Goal: Task Accomplishment & Management: Manage account settings

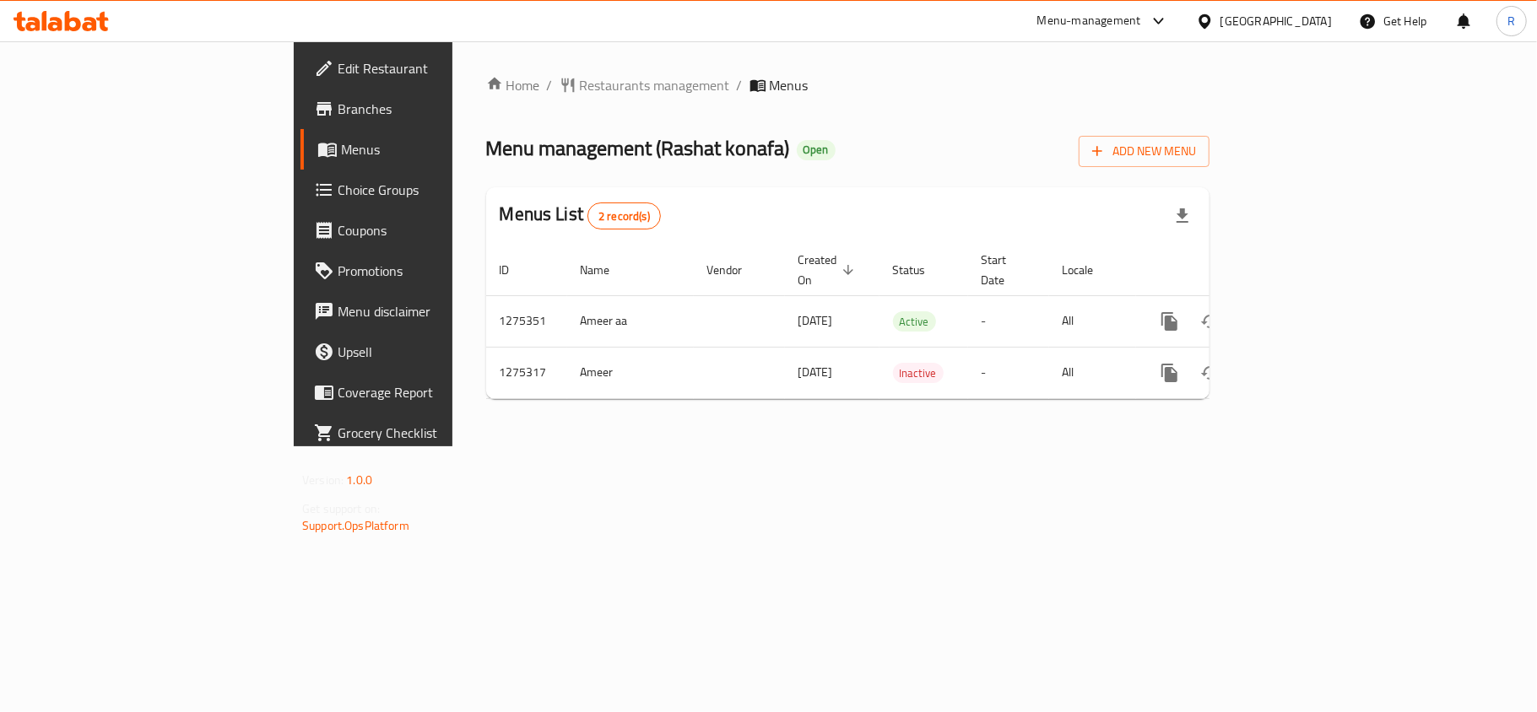
drag, startPoint x: 0, startPoint y: 0, endPoint x: 1023, endPoint y: 98, distance: 1027.8
click at [1023, 98] on div "Home / Restaurants management / Menus Menu management ( Rashat konafa ) Open Ad…" at bounding box center [847, 244] width 723 height 338
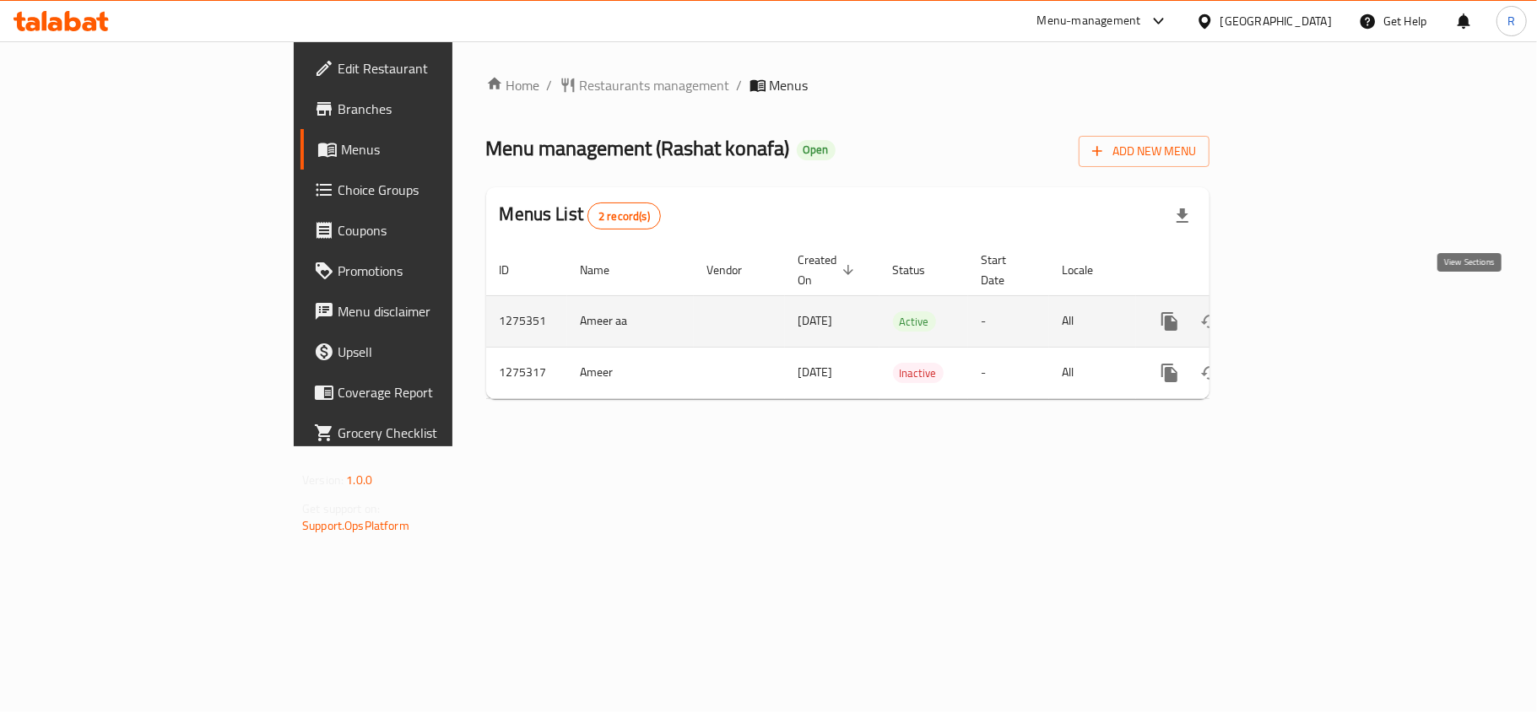
click at [1302, 311] on icon "enhanced table" at bounding box center [1291, 321] width 20 height 20
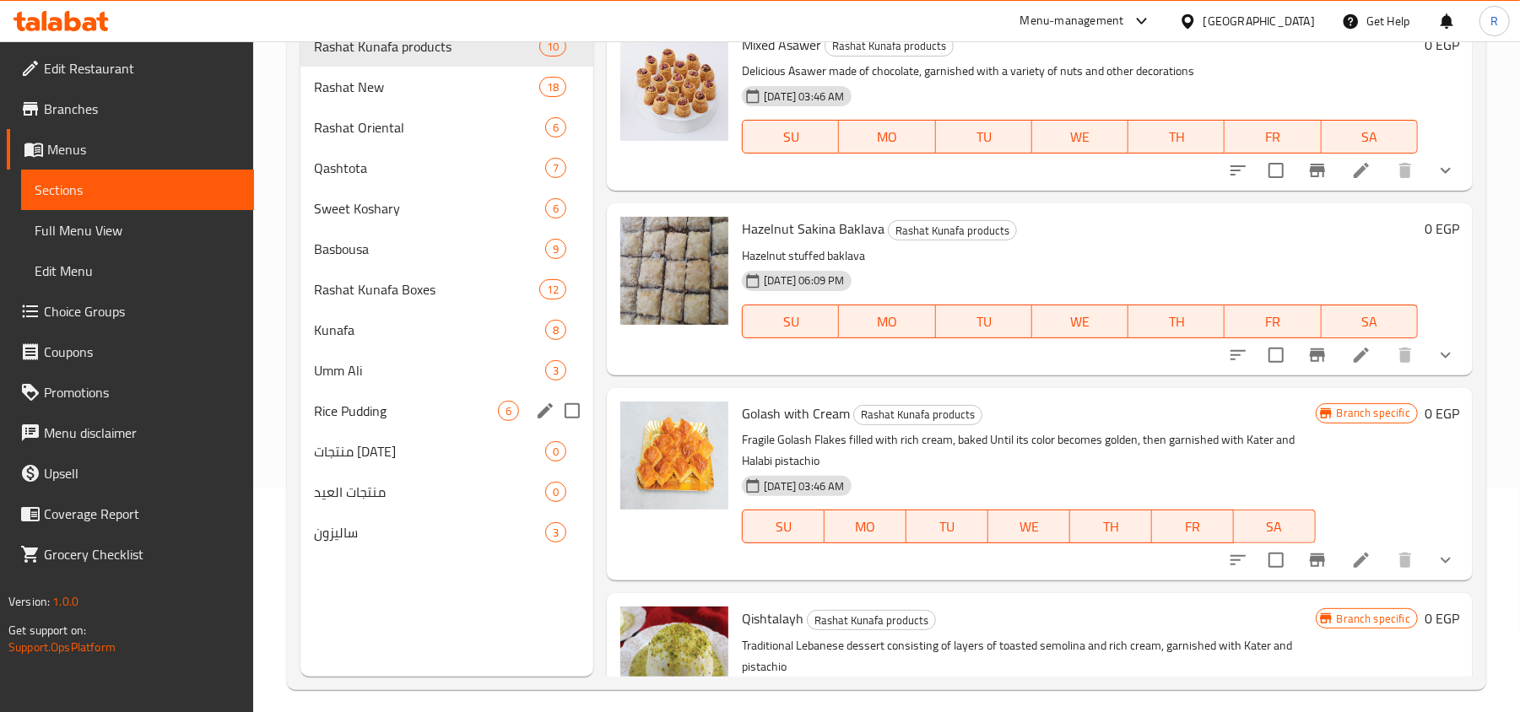
scroll to position [112, 0]
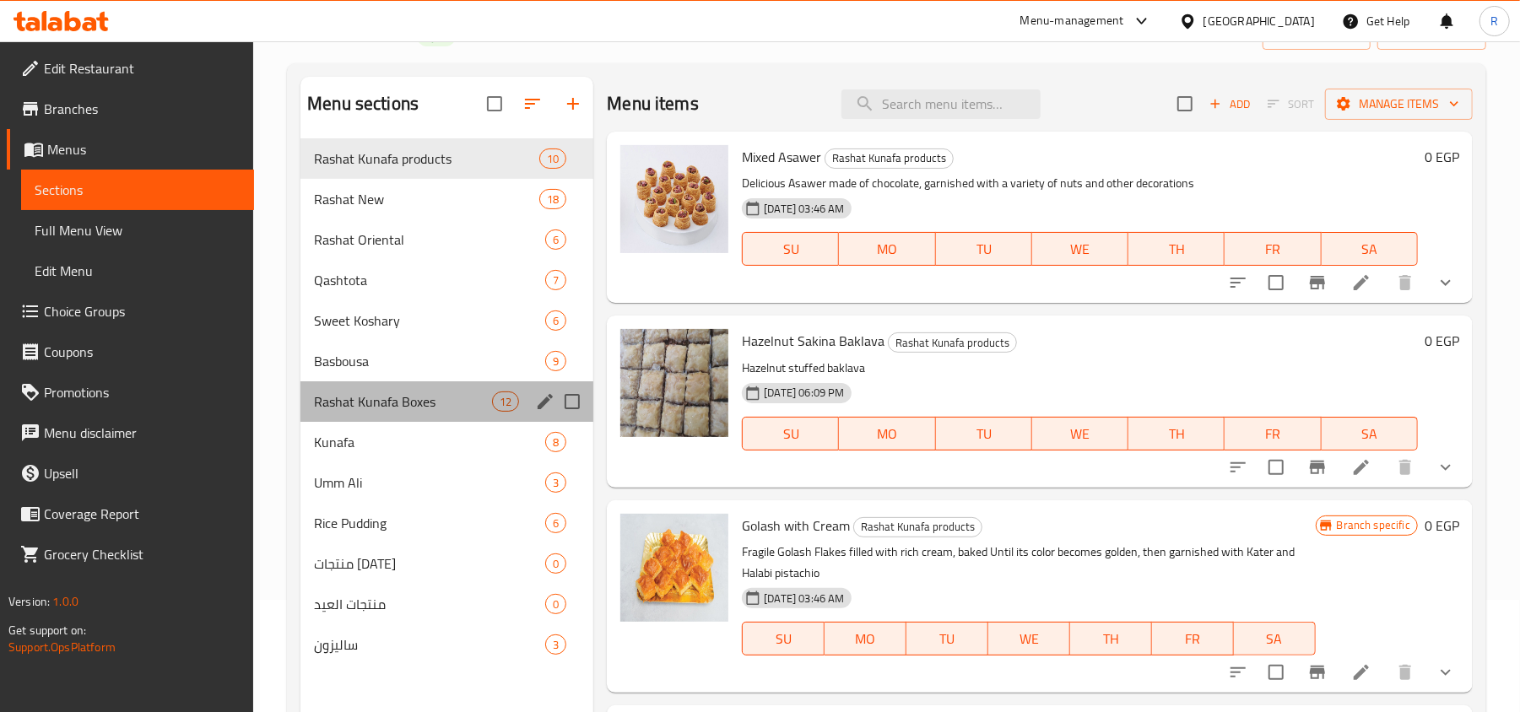
click at [417, 414] on div "Rashat Kunafa Boxes 12" at bounding box center [447, 402] width 293 height 41
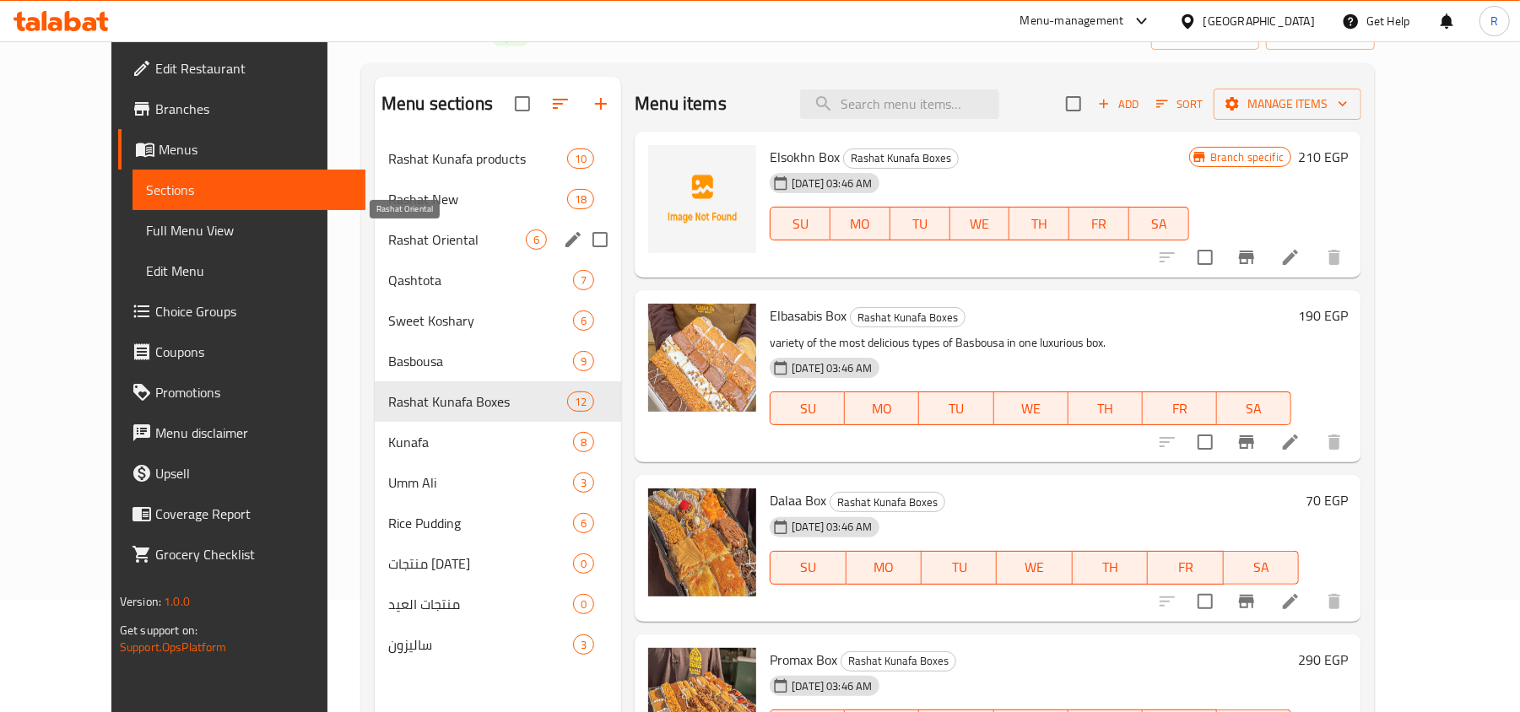
click at [409, 245] on span "Rashat Oriental" at bounding box center [457, 240] width 138 height 20
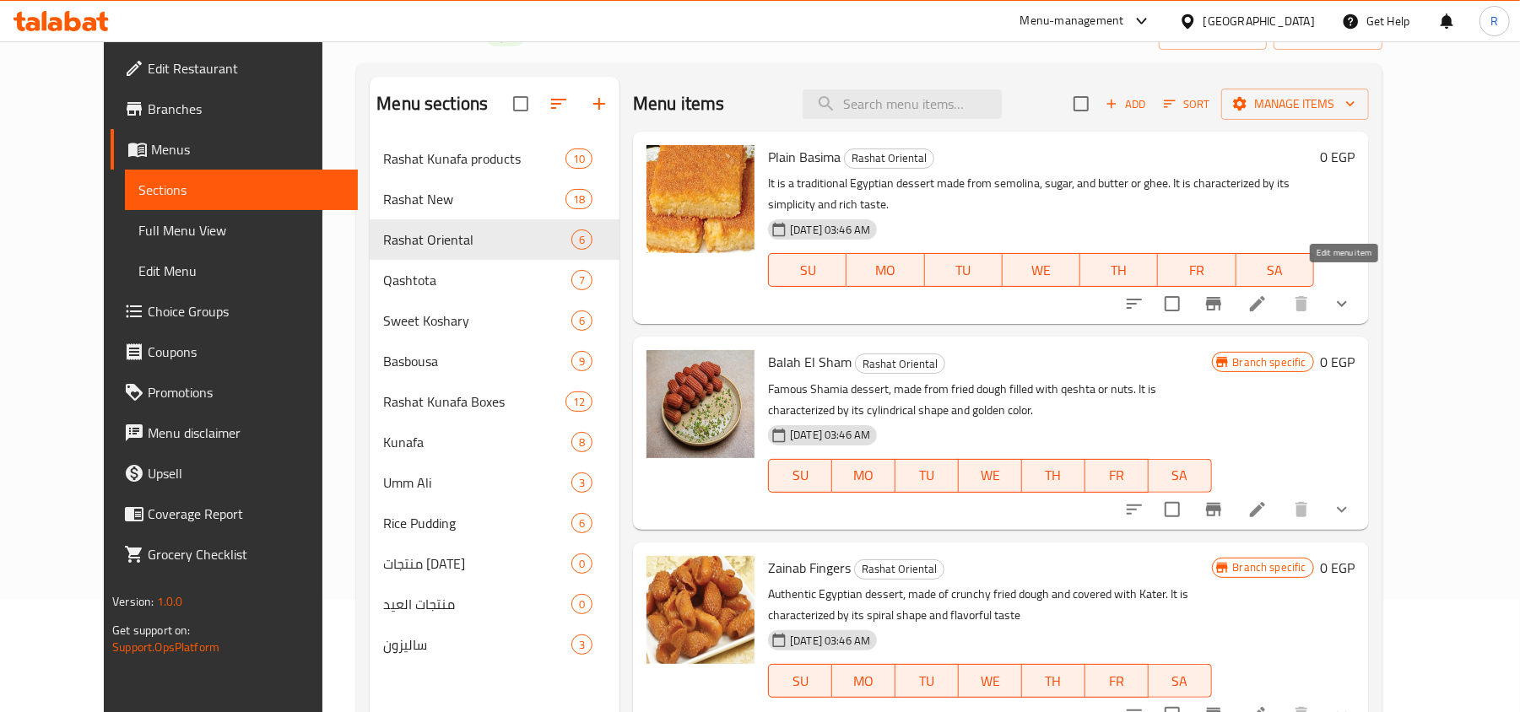
click at [1268, 294] on icon at bounding box center [1258, 304] width 20 height 20
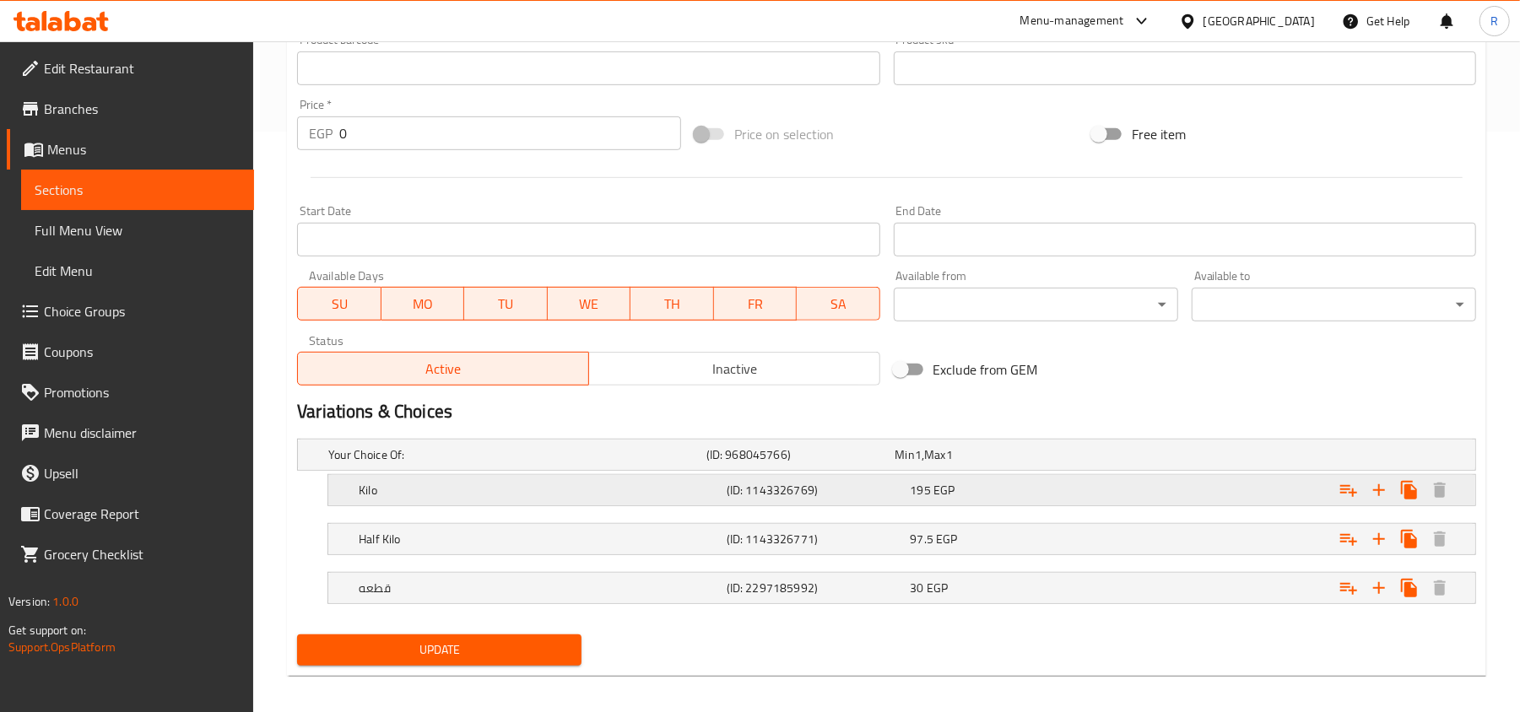
scroll to position [594, 0]
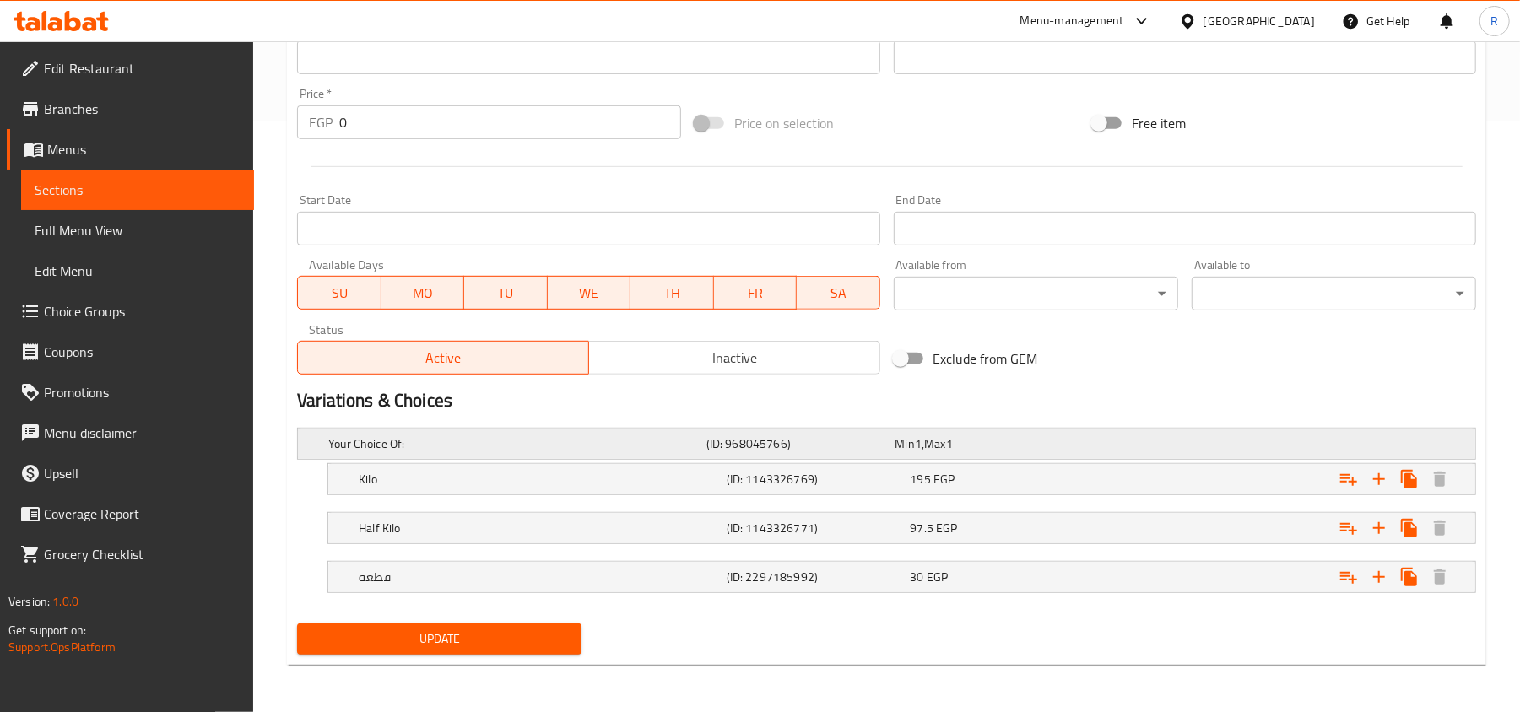
click at [1068, 457] on div "Your Choice Of: (ID: 968045766) Min 1 , Max 1" at bounding box center [892, 443] width 1134 height 37
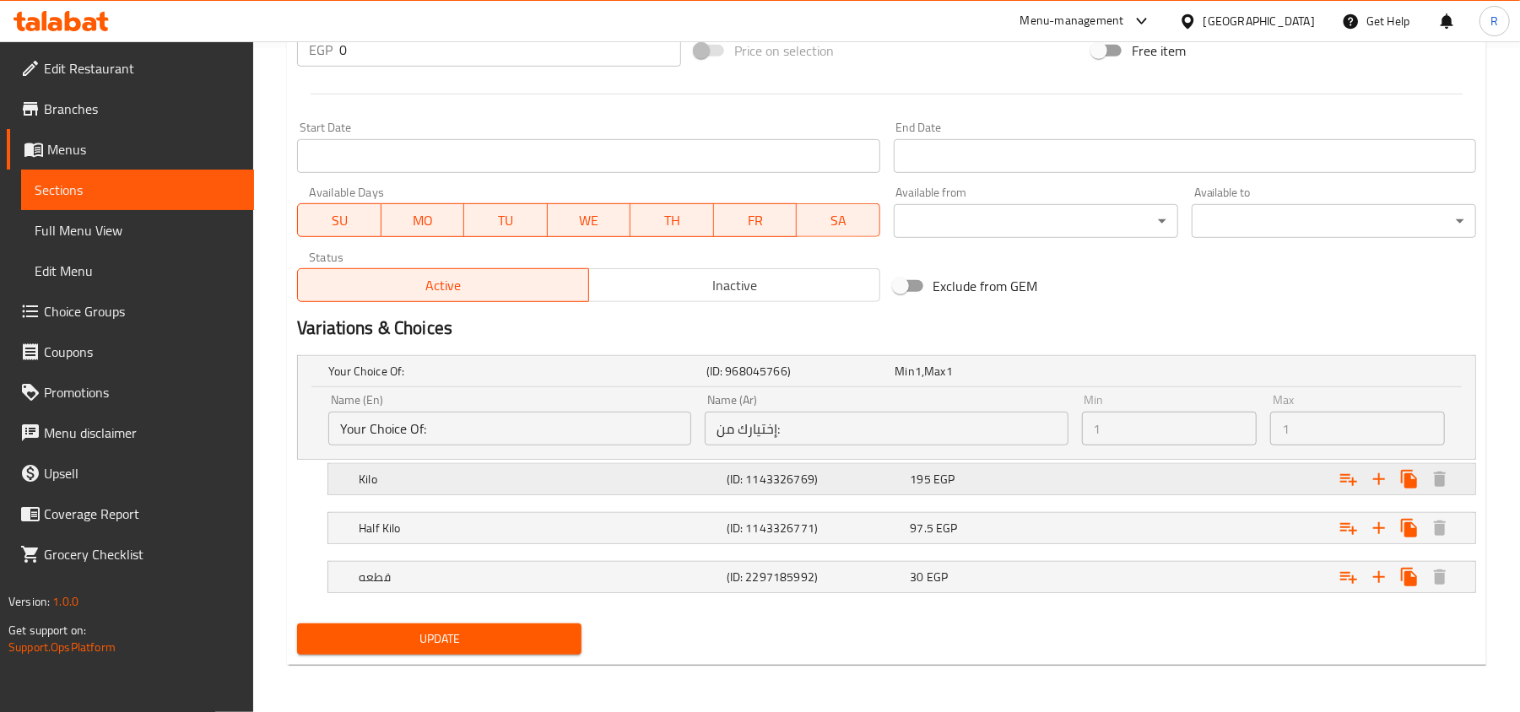
click at [926, 488] on span "195" at bounding box center [921, 480] width 20 height 22
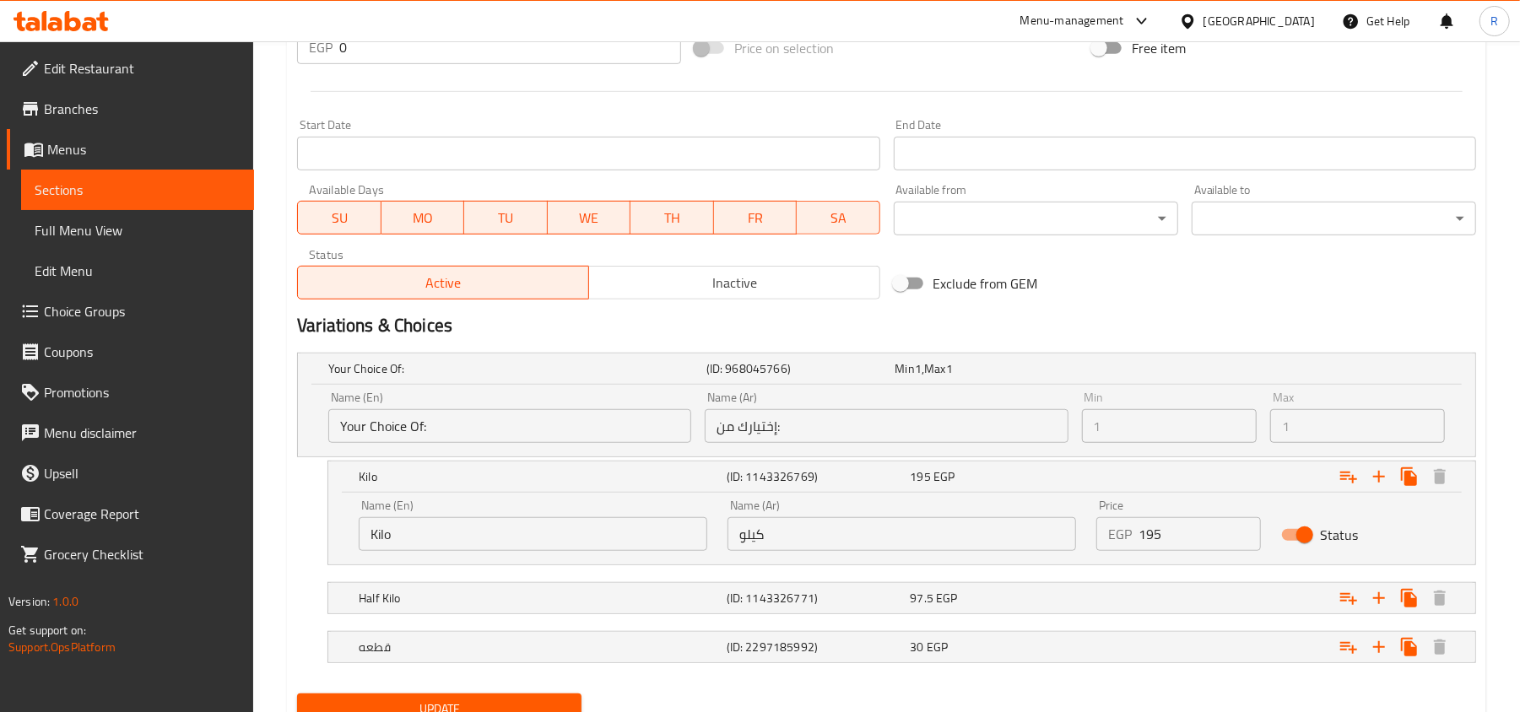
scroll to position [739, 0]
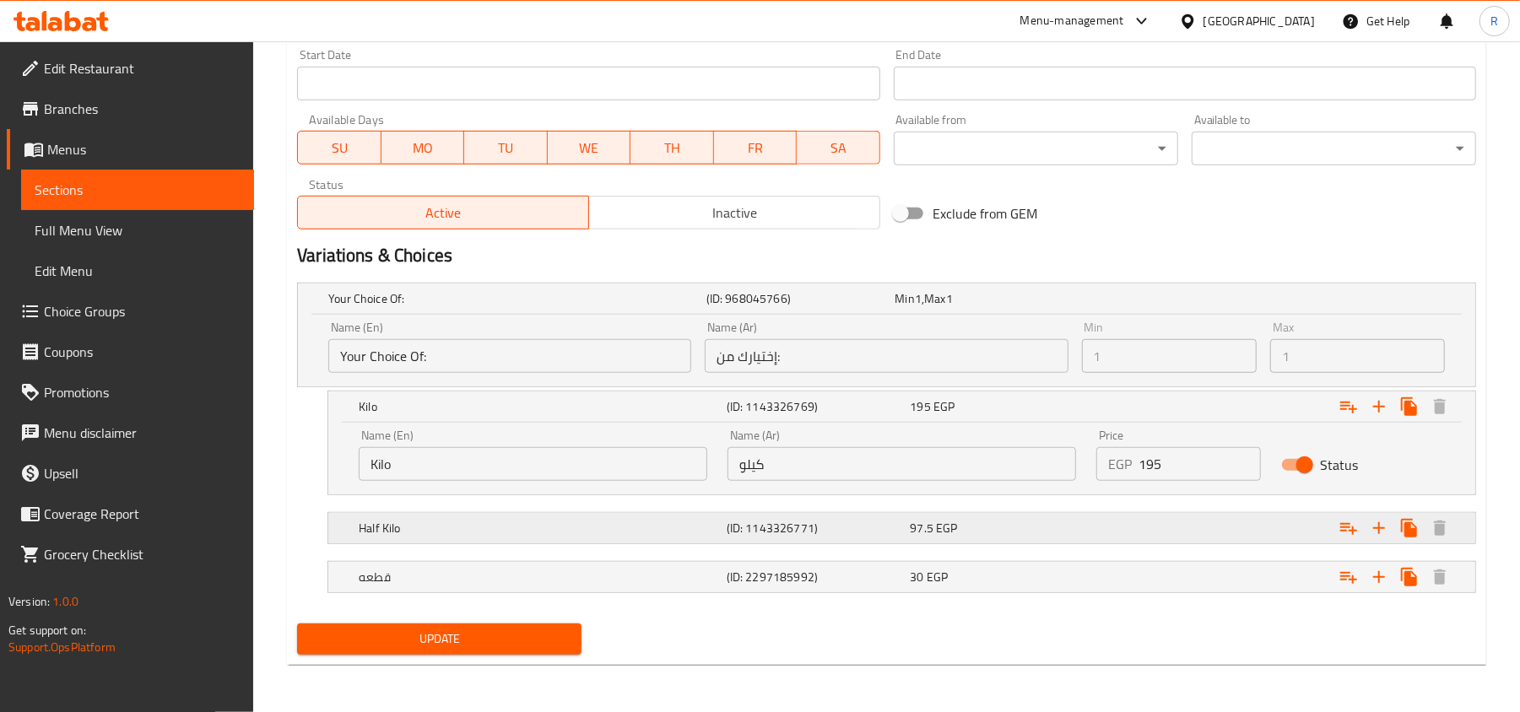
click at [818, 513] on div "Half Kilo (ID: 1143326771) 97.5 EGP" at bounding box center [906, 528] width 1103 height 37
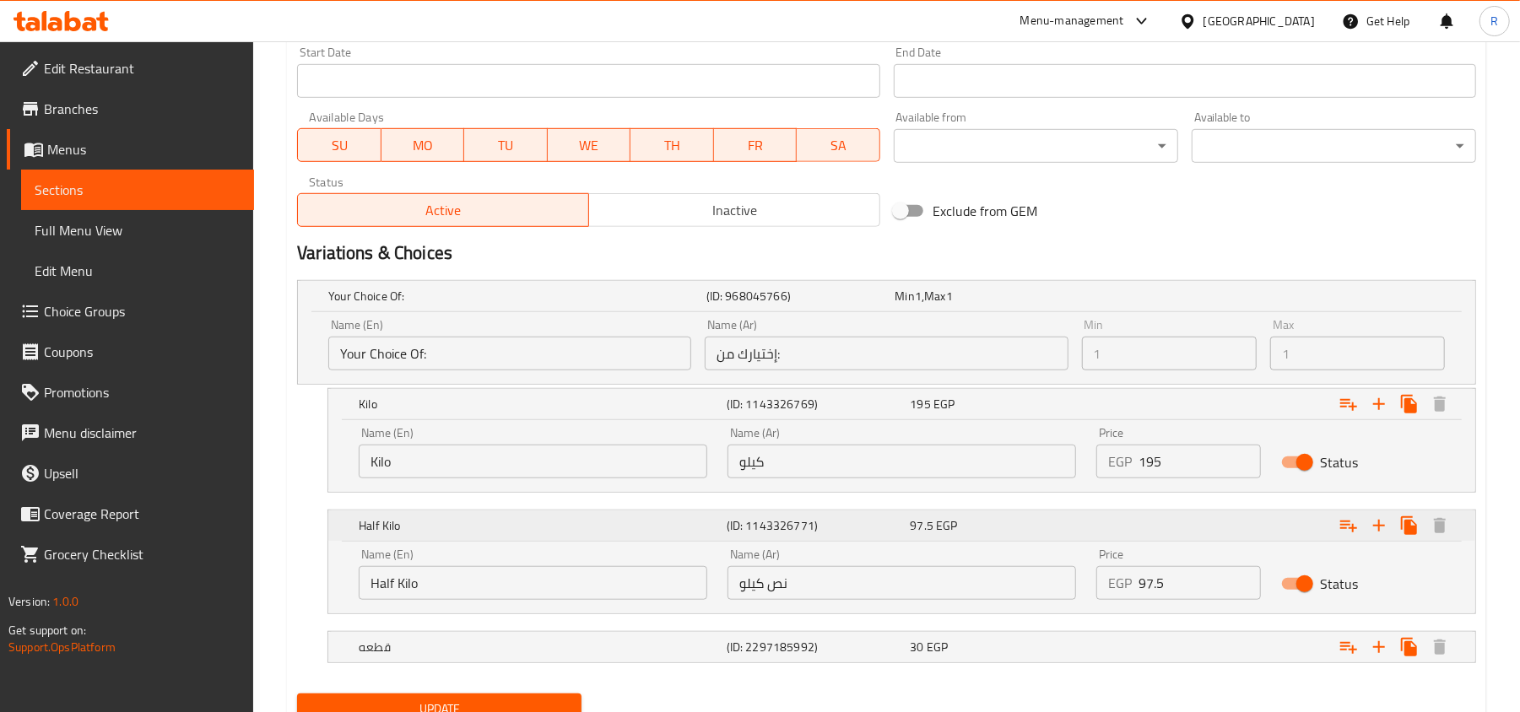
scroll to position [812, 0]
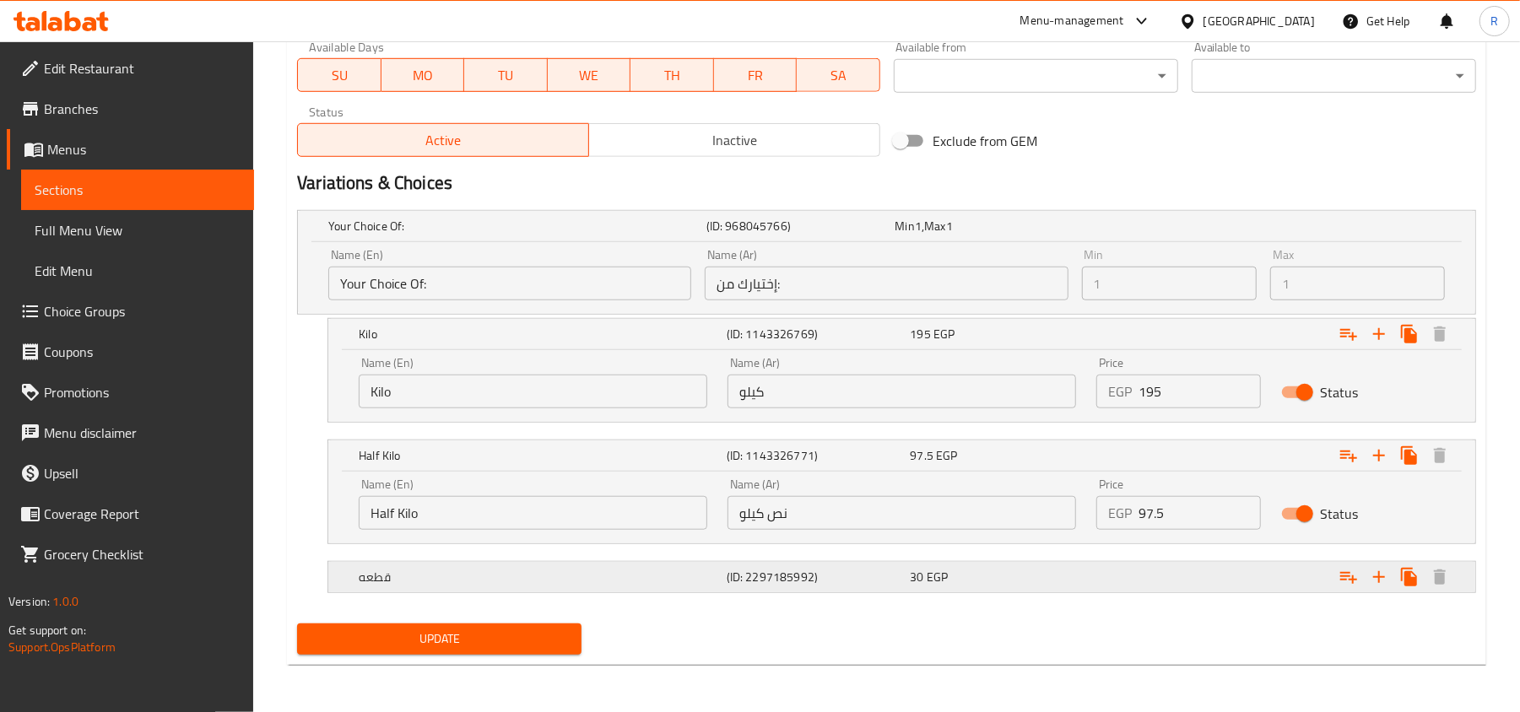
click at [815, 569] on h5 "(ID: 2297185992)" at bounding box center [815, 577] width 177 height 17
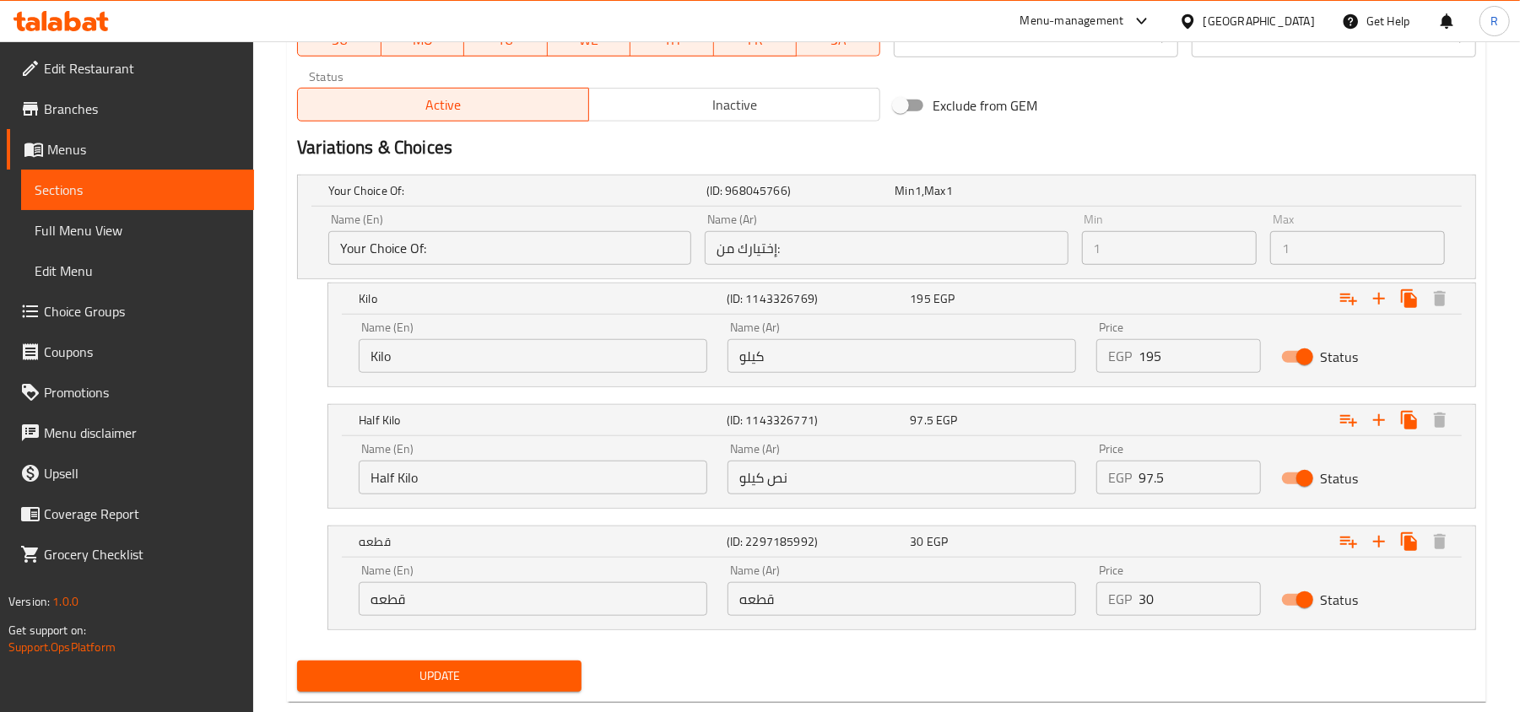
scroll to position [885, 0]
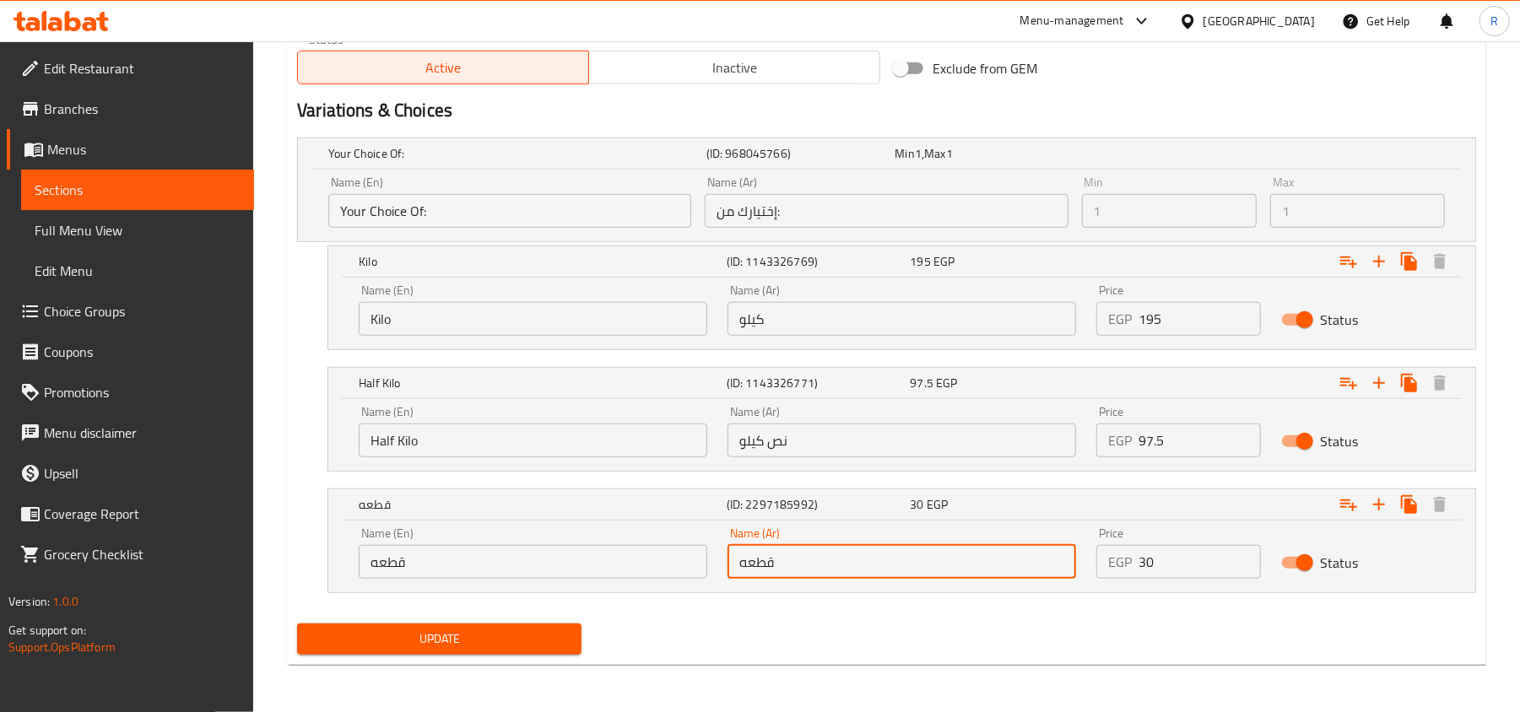
click at [751, 571] on input "قطعه" at bounding box center [902, 562] width 349 height 34
click at [531, 567] on input "قطعه" at bounding box center [533, 562] width 349 height 34
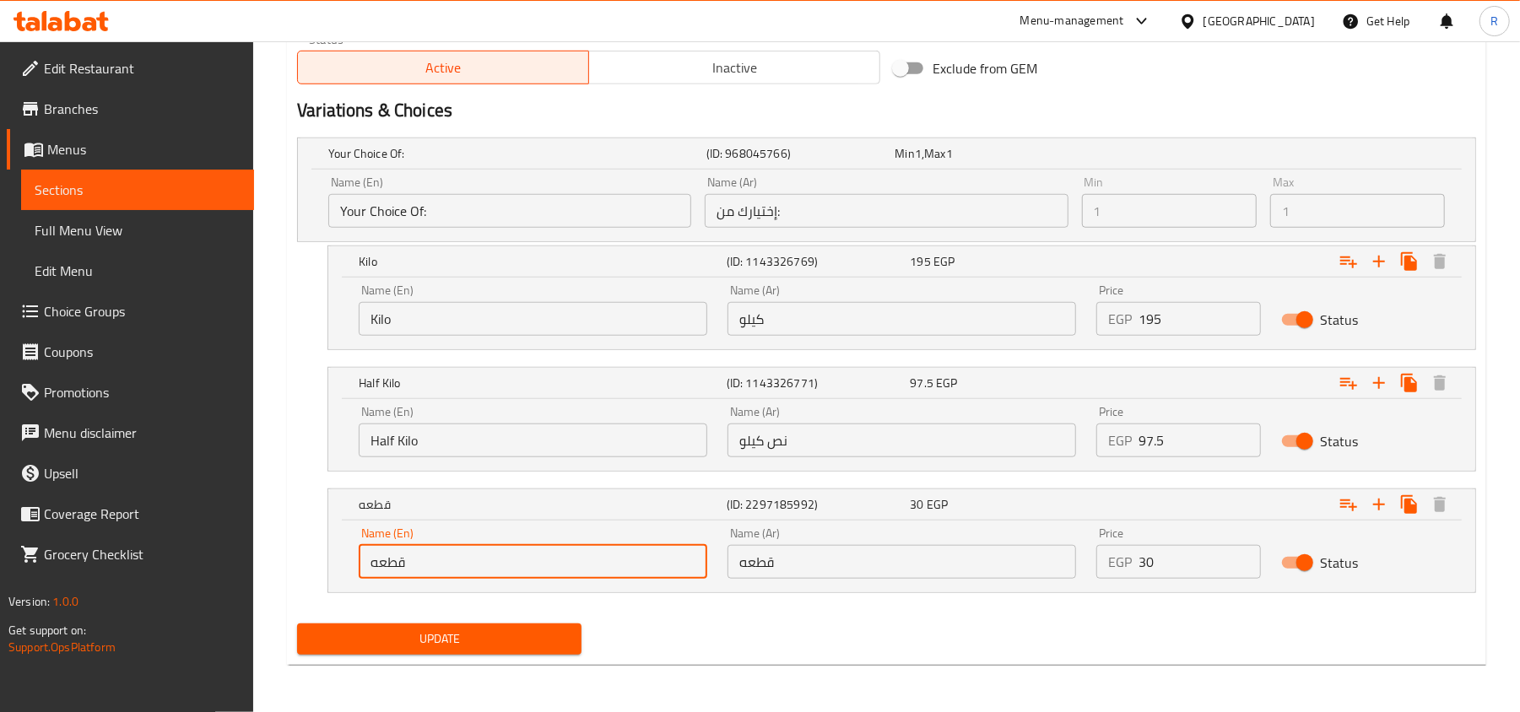
click at [531, 567] on input "قطعه" at bounding box center [533, 562] width 349 height 34
click at [761, 566] on input "قطعه" at bounding box center [902, 562] width 349 height 34
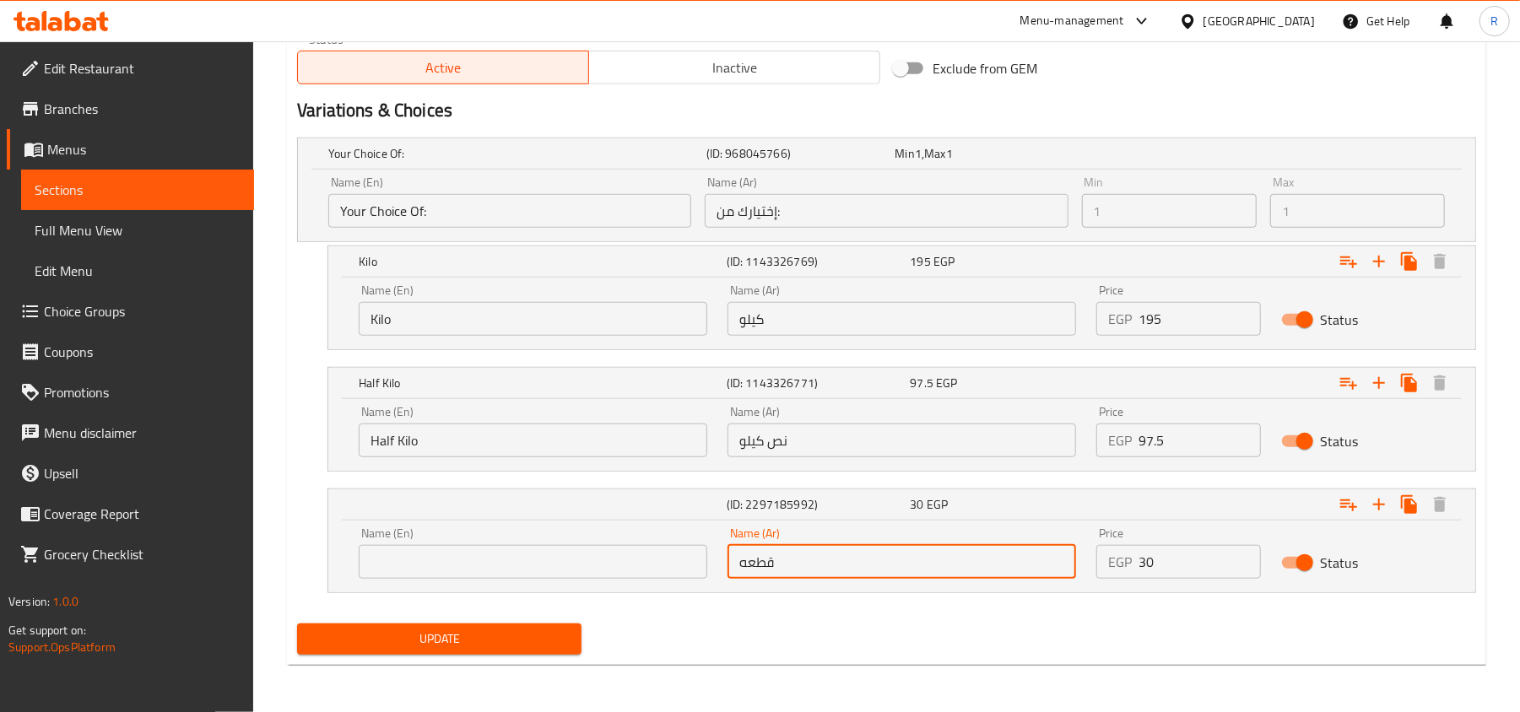
click at [761, 566] on input "قطعه" at bounding box center [902, 562] width 349 height 34
click at [389, 566] on input "text" at bounding box center [533, 562] width 349 height 34
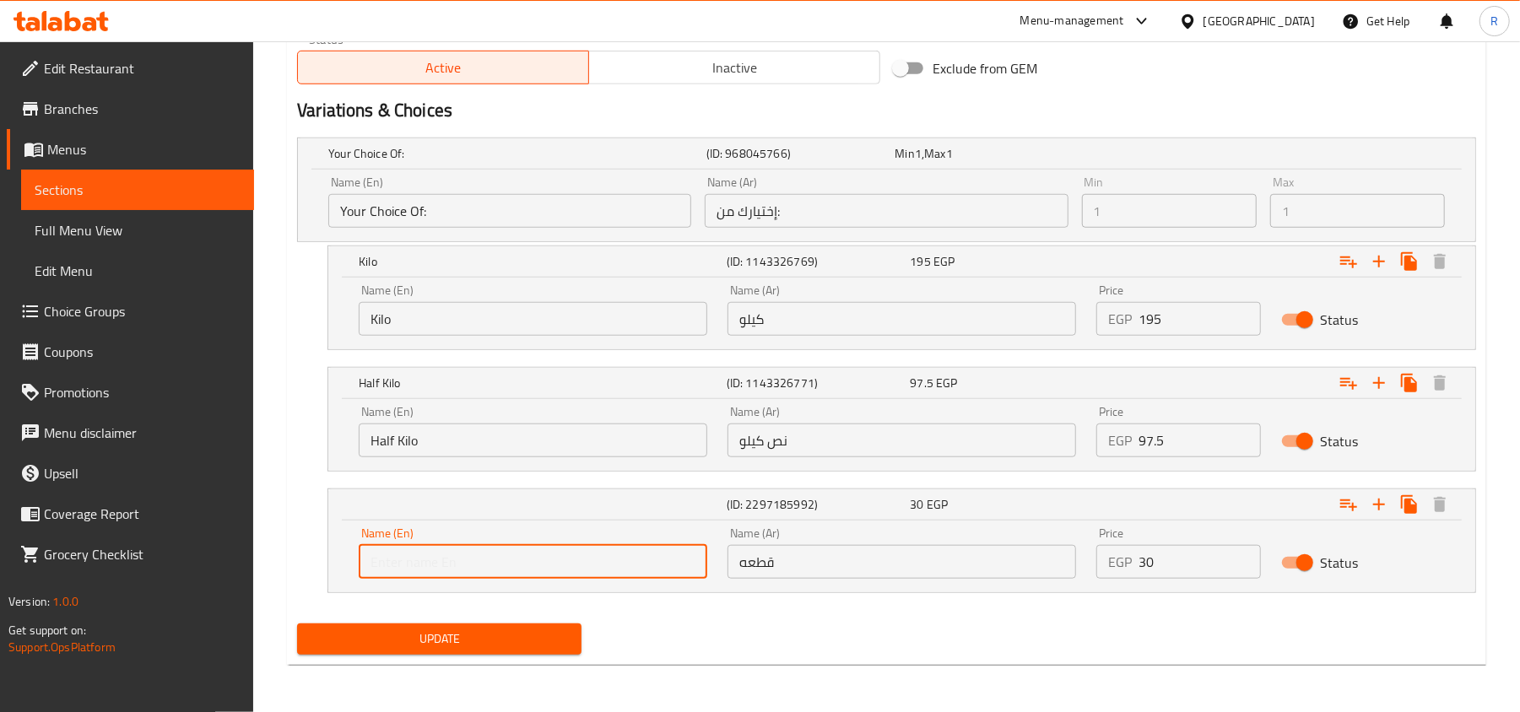
paste input "Patty"
click at [400, 572] on input "Patty" at bounding box center [533, 562] width 349 height 34
paste input "piece"
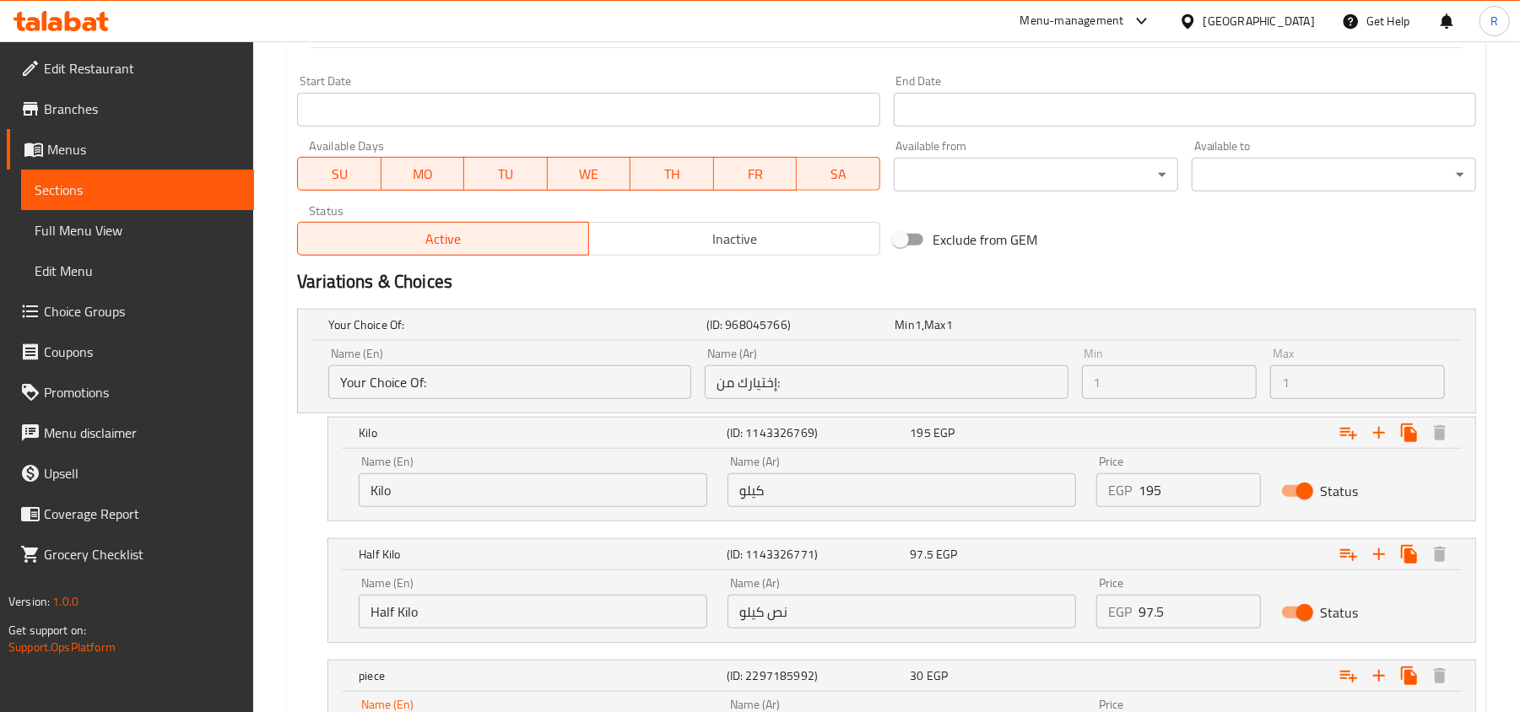
scroll to position [434, 0]
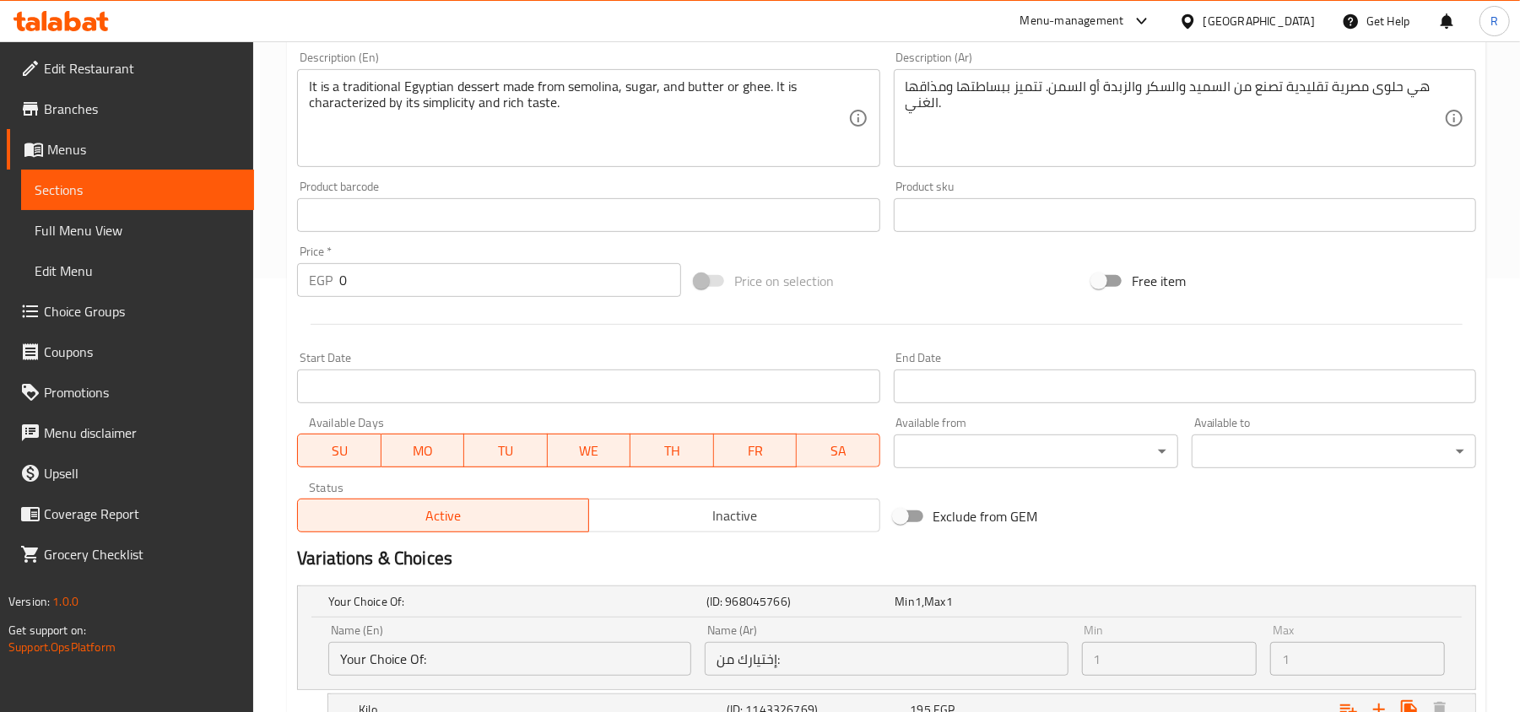
type input "piece"
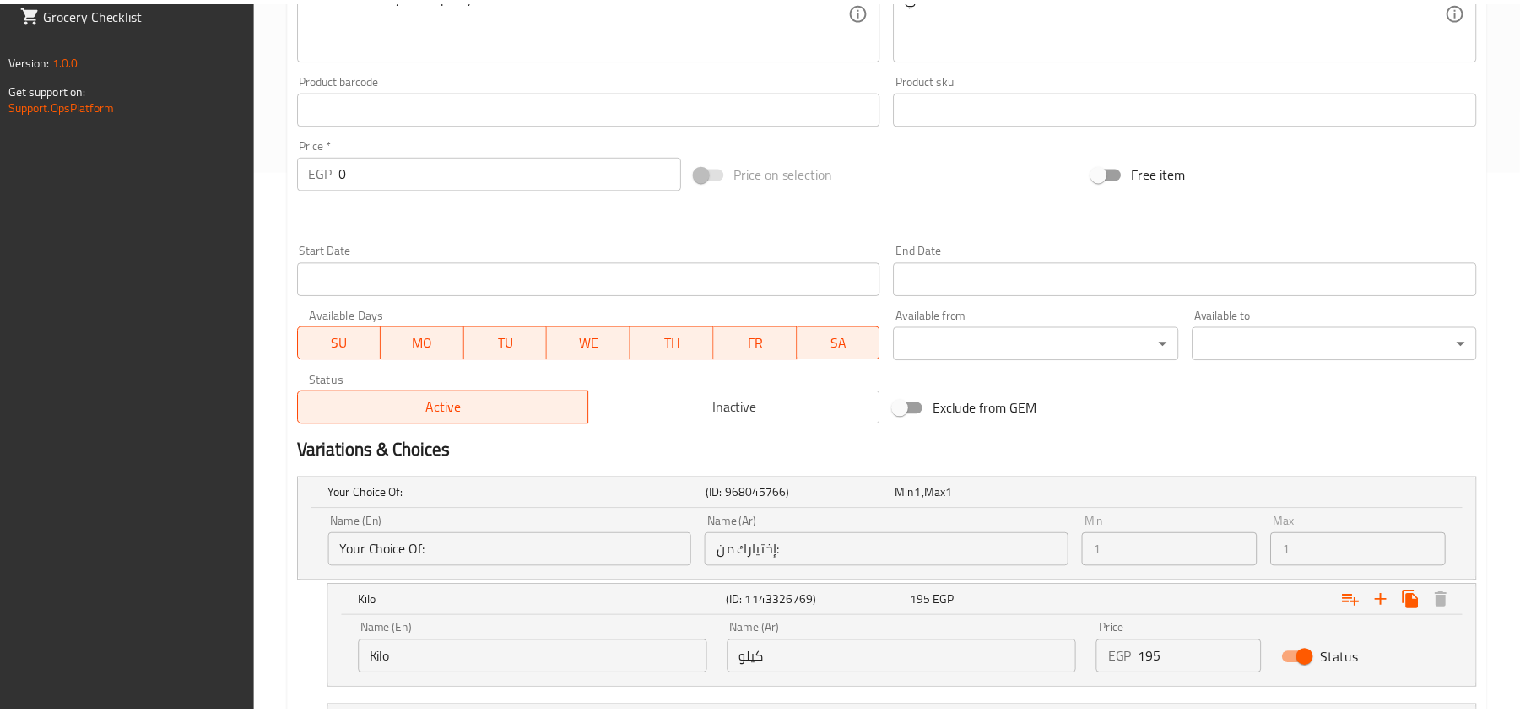
scroll to position [885, 0]
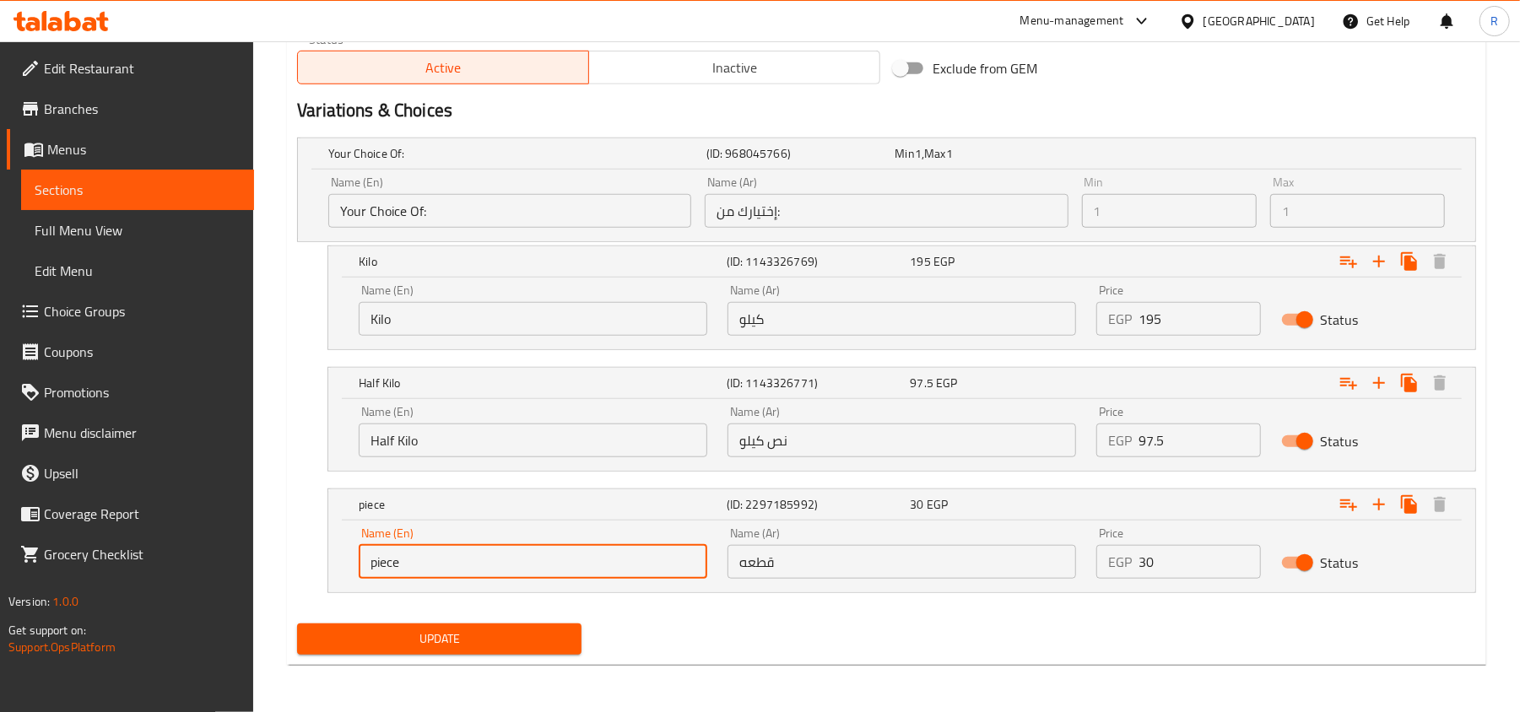
click at [457, 653] on button "Update" at bounding box center [439, 639] width 284 height 31
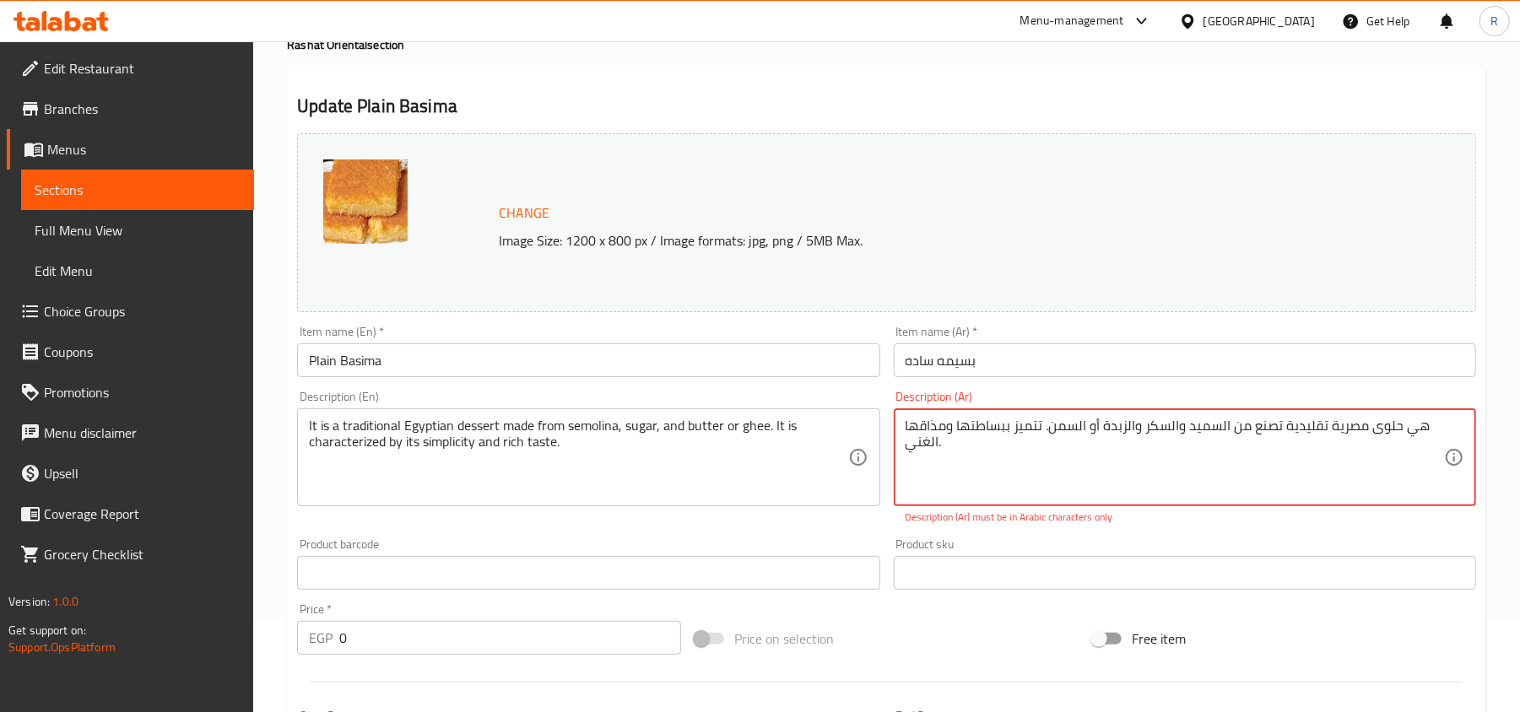
scroll to position [55, 0]
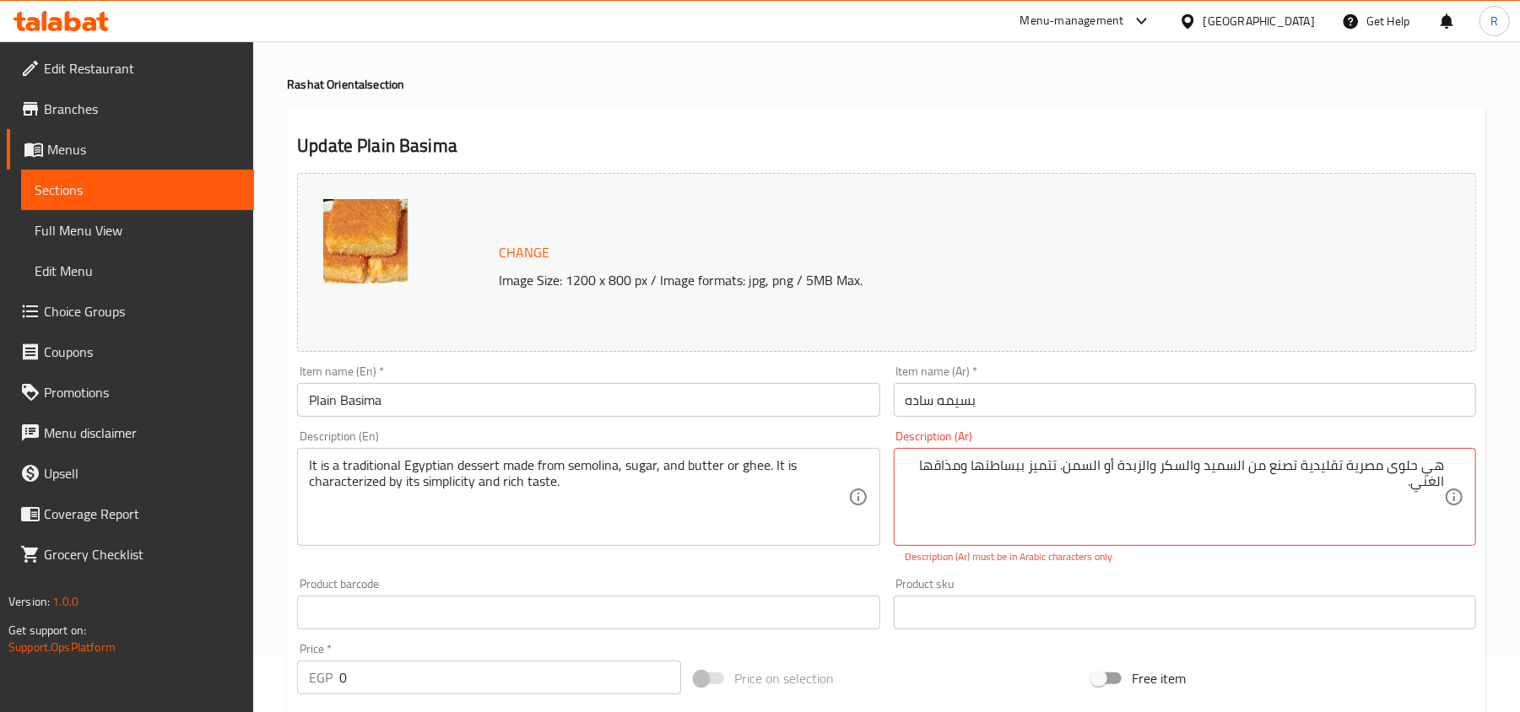
click at [1271, 581] on div "Product sku Product sku" at bounding box center [1185, 603] width 582 height 51
click at [1152, 561] on p "Description (Ar) must be in Arabic characters only" at bounding box center [1185, 557] width 559 height 15
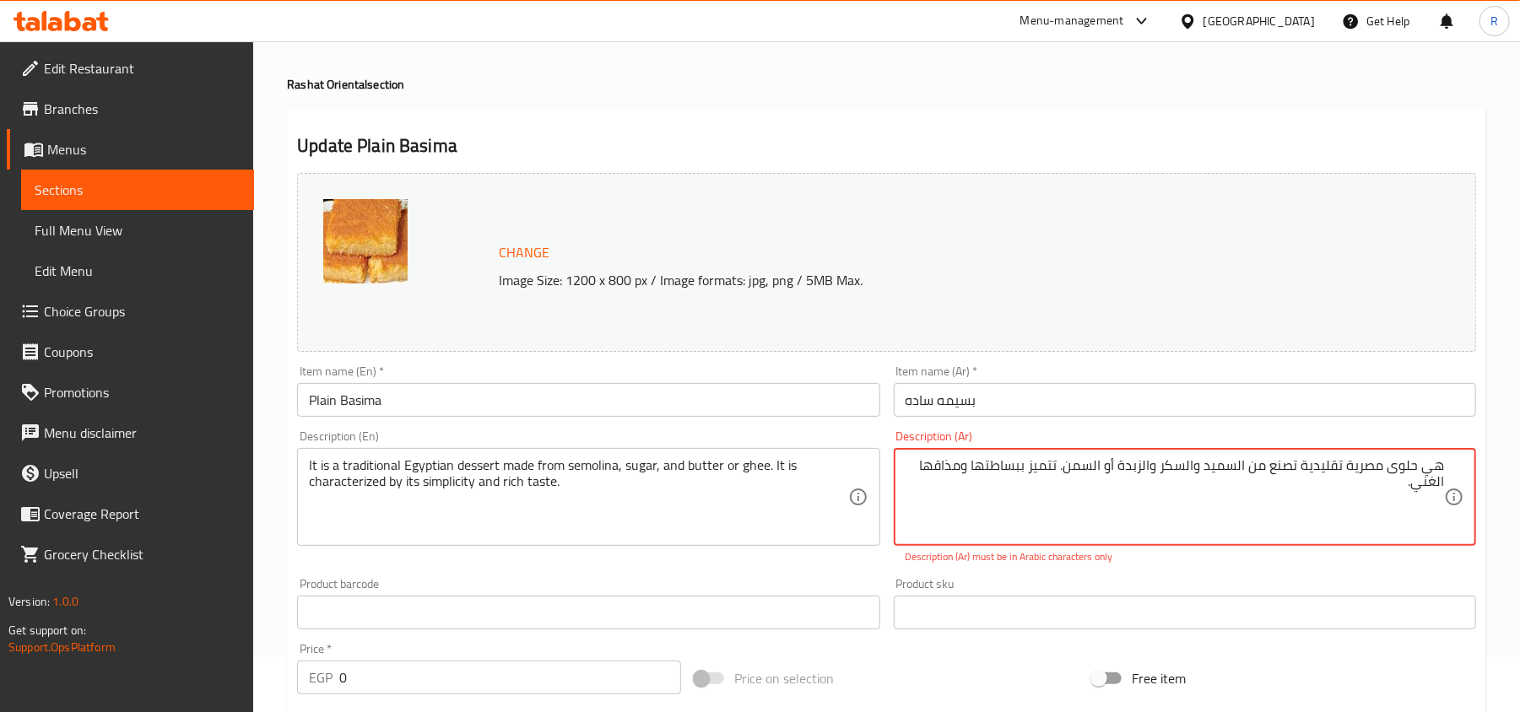
click at [1356, 562] on p "Description (Ar) must be in Arabic characters only" at bounding box center [1185, 557] width 559 height 15
type textarea "ھي حلوى مصریة تقلیدیة تصنع من السمید والسكر والزبدة أو السمن. تتمیز ببساطتھا وم…"
click at [1047, 478] on textarea "ھي حلوى مصریة تقلیدیة تصنع من السمید والسكر والزبدة أو السمن. تتمیز ببساطتھا وم…" at bounding box center [1175, 498] width 539 height 80
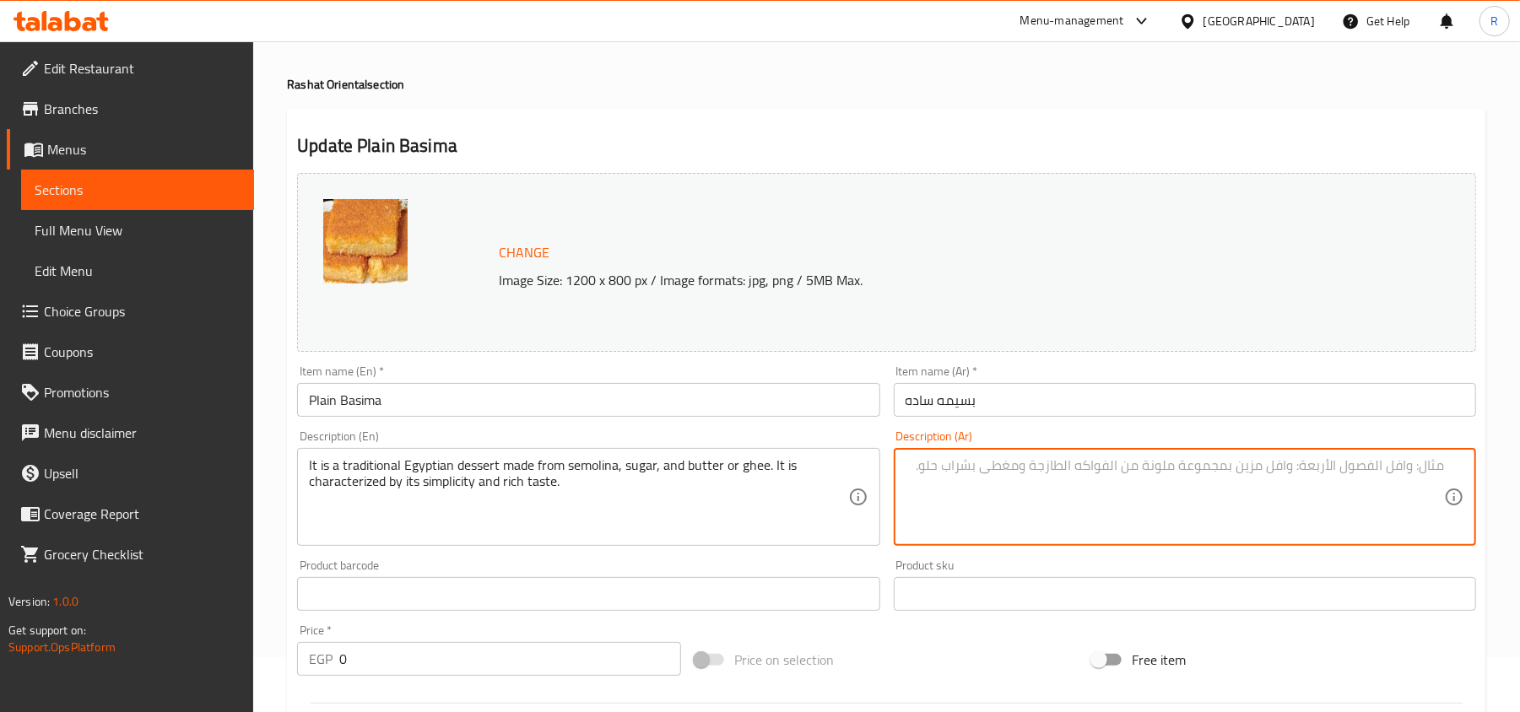
click at [1047, 474] on textarea at bounding box center [1175, 498] width 539 height 80
paste textarea "ھي حلوى مصریة تقلیدیة تصنع من السمید والسكر والزبدة أو السمن. تتمیز ببساطتھا وم…"
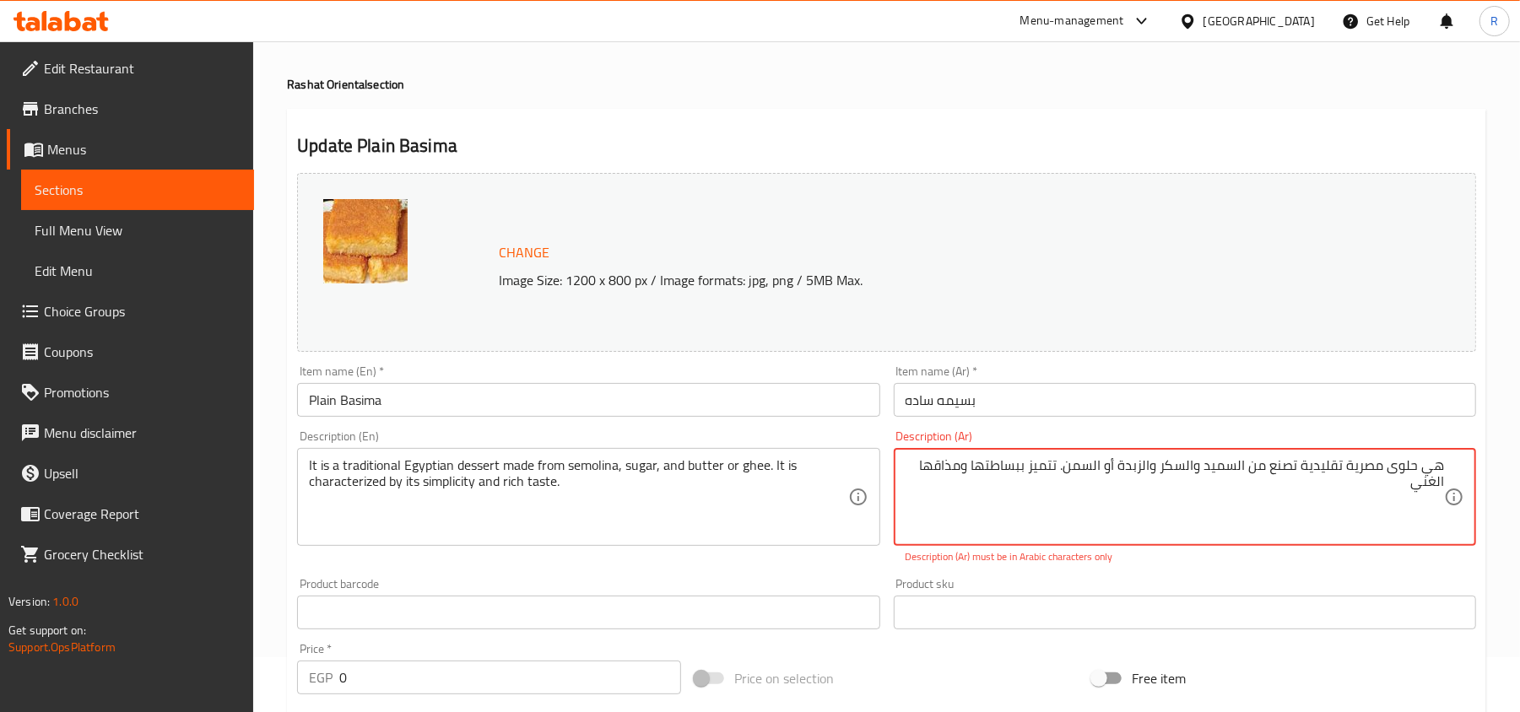
click at [1433, 464] on textarea "ھي حلوى مصریة تقلیدیة تصنع من السمید والسكر والزبدة أو السمن. تتمیز ببساطتھا وم…" at bounding box center [1175, 498] width 539 height 80
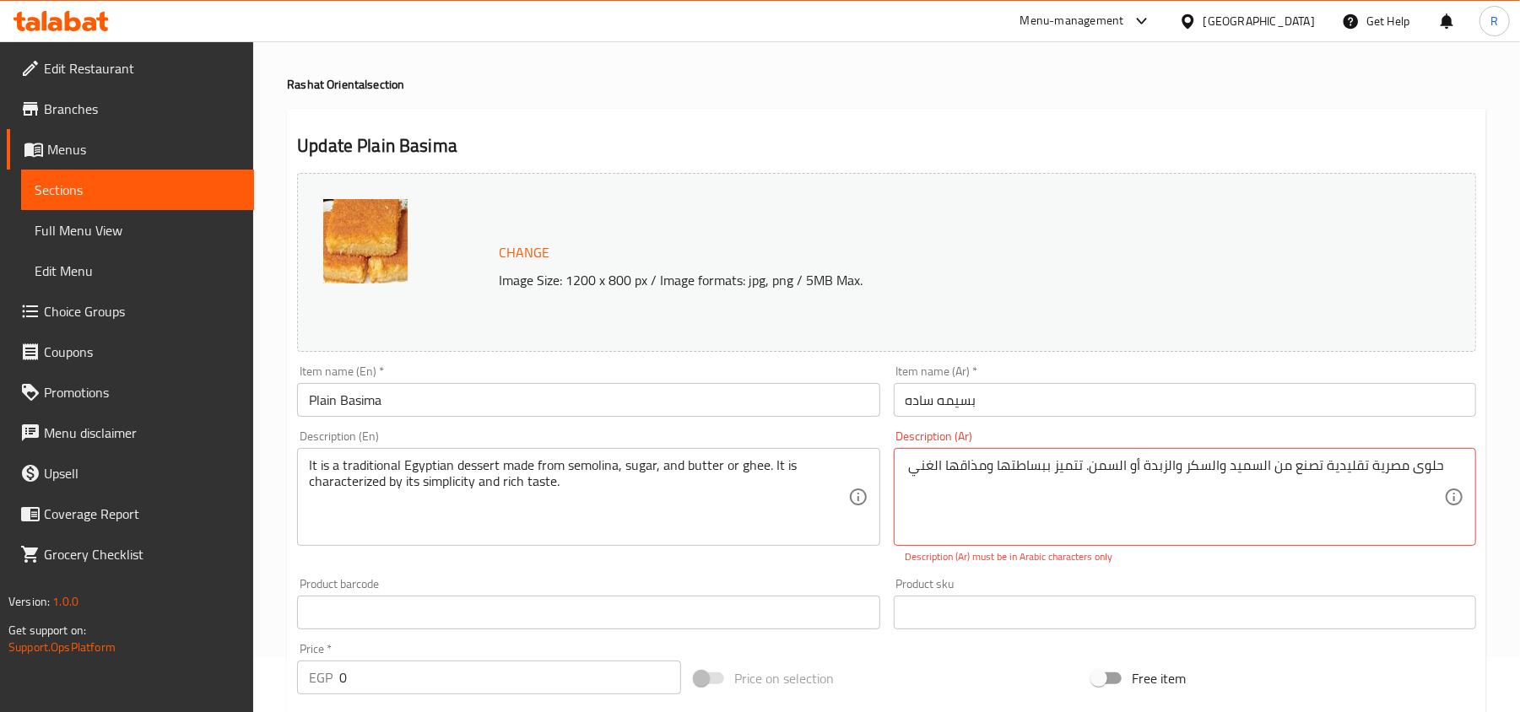
click at [1330, 581] on div "Product sku Product sku" at bounding box center [1185, 603] width 582 height 51
click at [1450, 471] on div "حلوى مصریة تقلیدیة تصنع من السمید والسكر والزبدة أو السمن. تتمیز ببساطتھا ومذاق…" at bounding box center [1185, 497] width 582 height 98
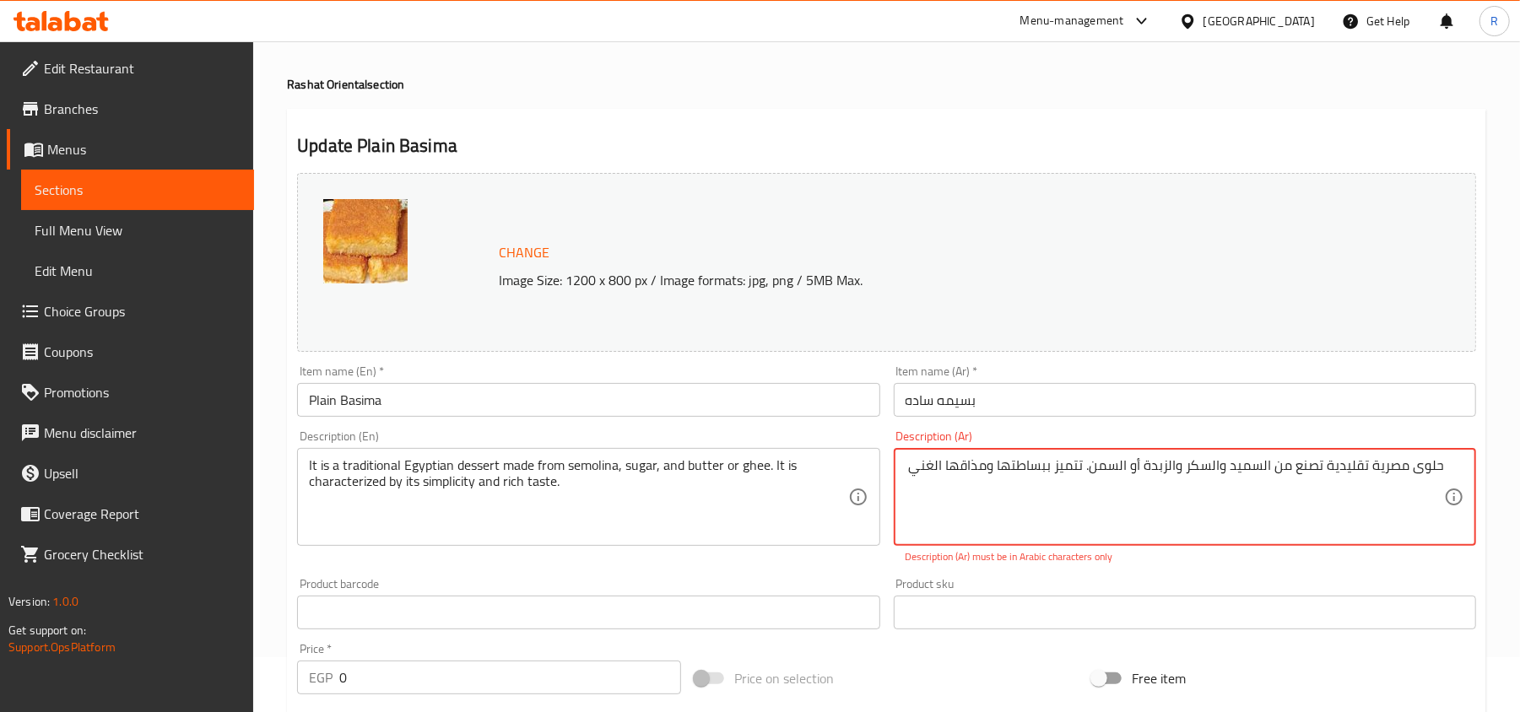
paste textarea "ھي حلوى مصریة تقلیدیة تصنع من السمید والسكر والزبدة أو السمن. تتمیز ببساطتھا وم…"
click at [1410, 463] on textarea "هي حلوى مصریة تقلیدیة تصنع من السمید والسكر والزبدة أو السمن. تتمیز ببساطتھا وم…" at bounding box center [1175, 498] width 539 height 80
click at [1305, 572] on div "Product sku Product sku" at bounding box center [1185, 603] width 596 height 65
paste textarea "حلوى"
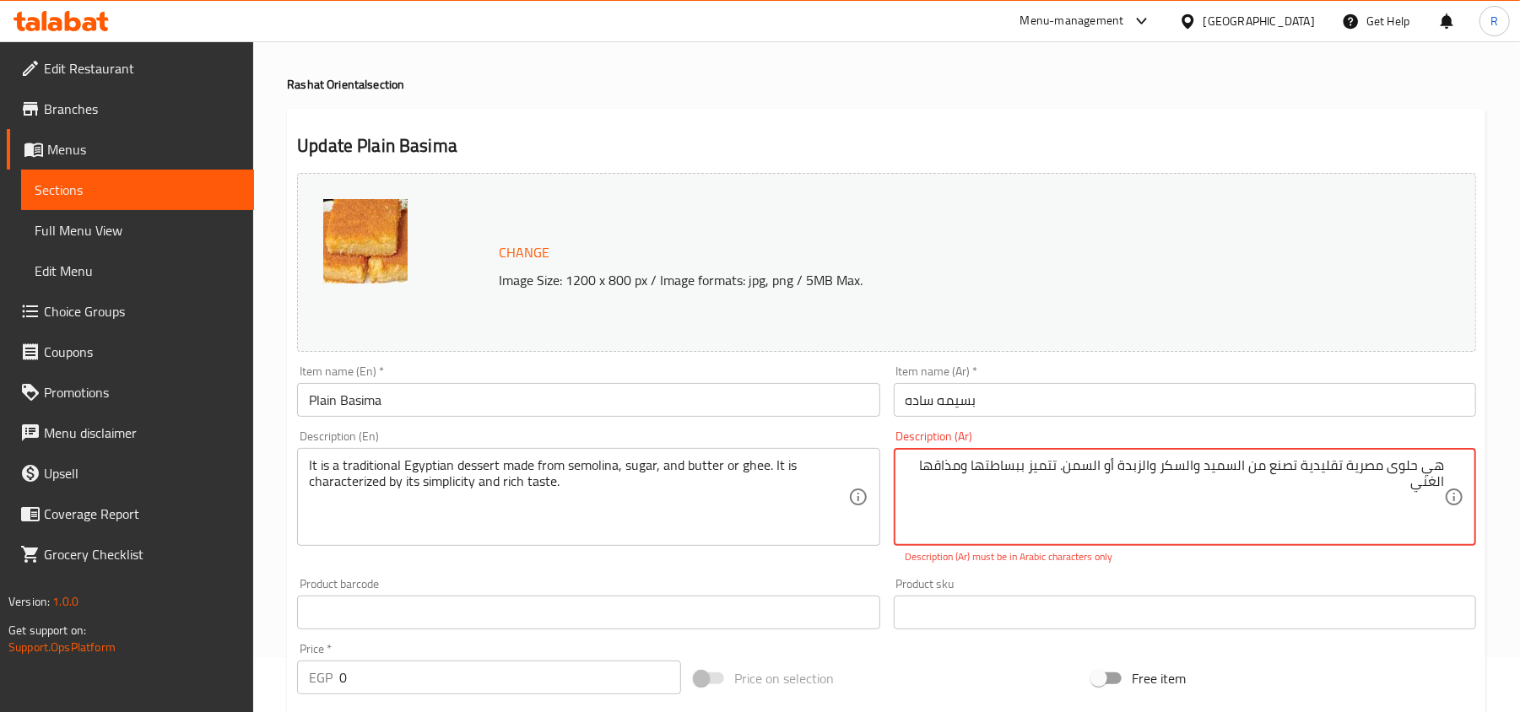
click at [1366, 469] on textarea "هي حلوى مصریة تقلیدیة تصنع من السمید والسكر والزبدة أو السمن. تتمیز ببساطتھا وم…" at bounding box center [1175, 498] width 539 height 80
click at [1317, 589] on div "Product sku Product sku" at bounding box center [1185, 603] width 582 height 51
paste textarea "حلوى"
click at [1393, 466] on textarea "هي حلوىحلوى تقلیدیة تصنع من السمید والسكر والزبدة أو السمن. تتمیز ببساطتھا ومذا…" at bounding box center [1175, 498] width 539 height 80
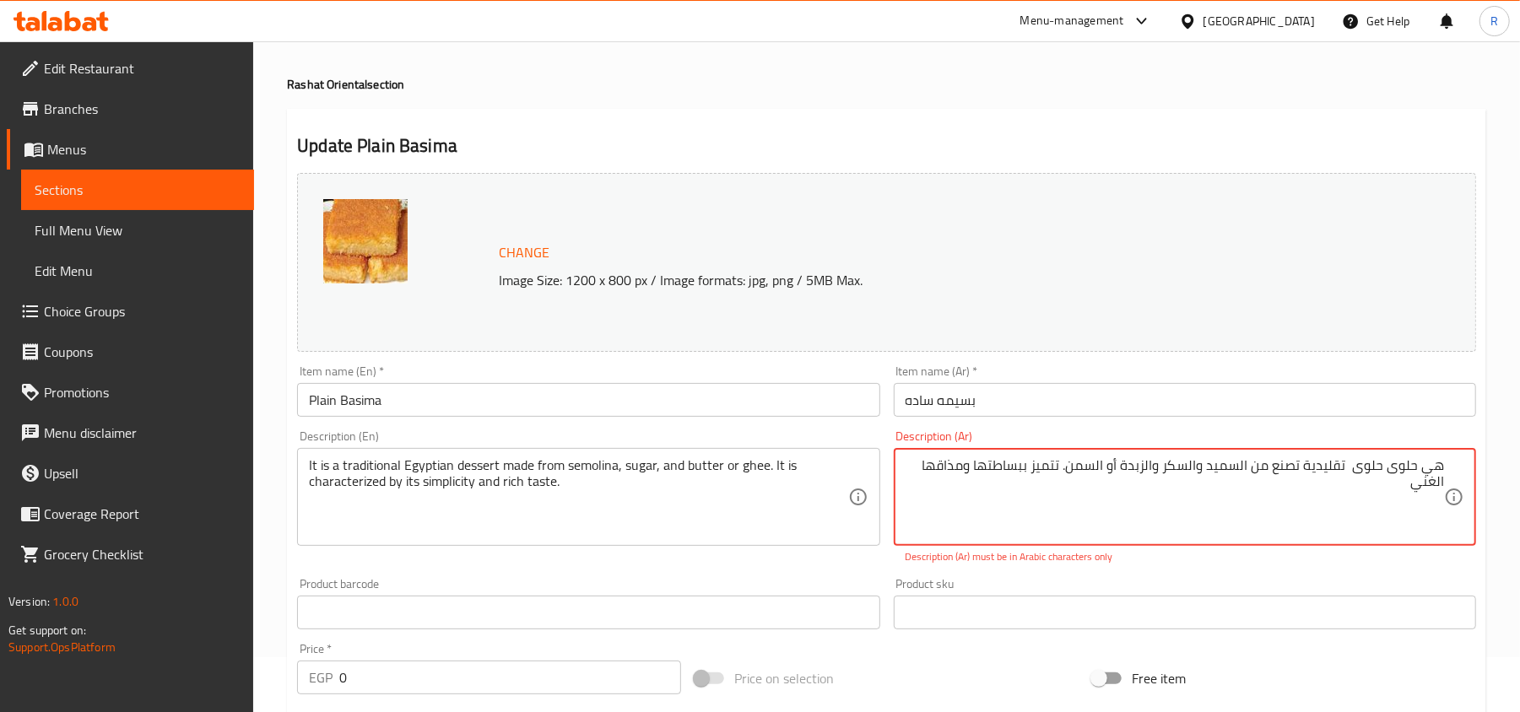
click at [1379, 468] on textarea "هي حلوى حلوى تقلیدیة تصنع من السمید والسكر والزبدة أو السمن. تتمیز ببساطتھا ومذ…" at bounding box center [1175, 498] width 539 height 80
click at [1313, 473] on textarea "هي حلوى مصرية تقلیدیة تصنع من السمید والسكر والزبدة أو السمن. تتمیز ببساطتھا وم…" at bounding box center [1175, 498] width 539 height 80
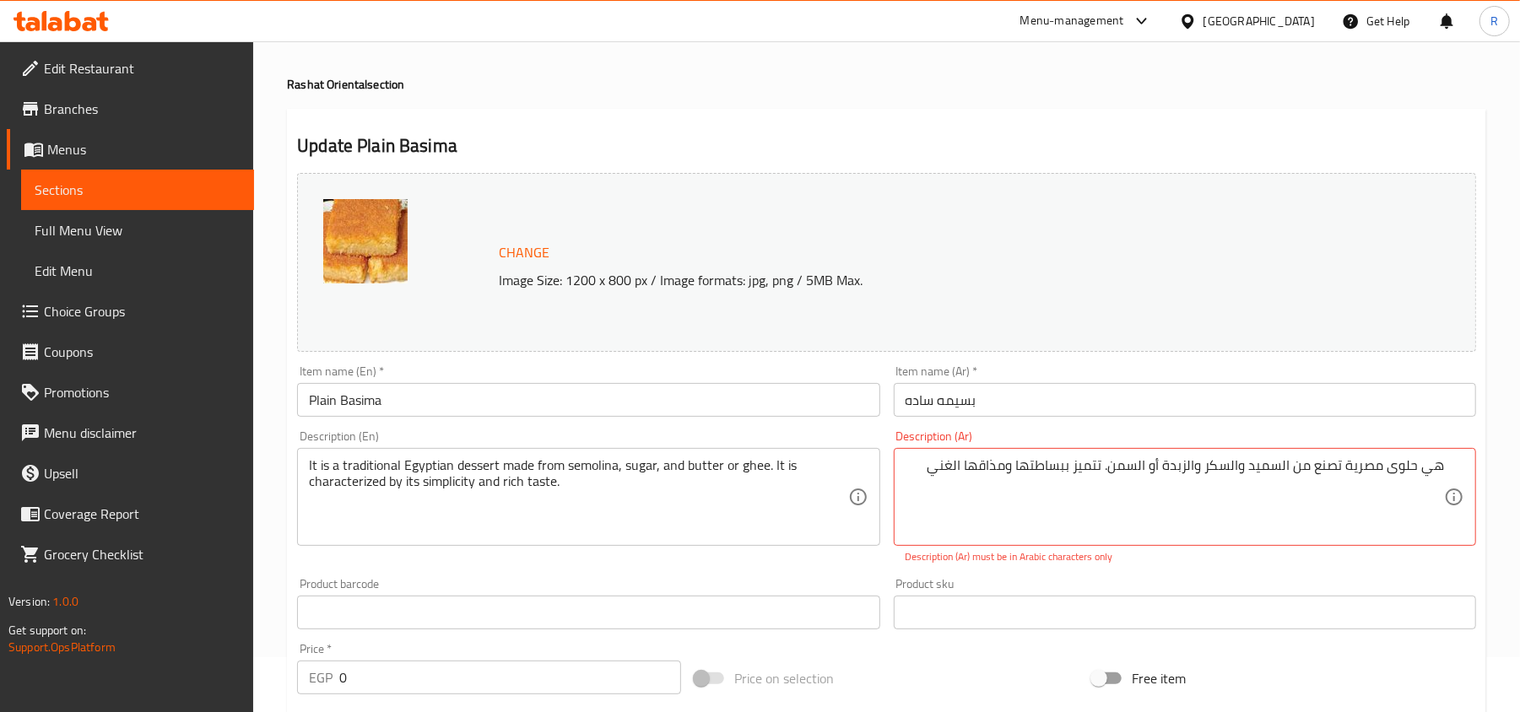
click at [1314, 569] on div "Description (Ar) هي حلوى مصرية تصنع من السمید والسكر والزبدة أو السمن. تتمیز بب…" at bounding box center [1185, 498] width 596 height 148
click at [1355, 584] on div "Product sku Product sku" at bounding box center [1185, 603] width 582 height 51
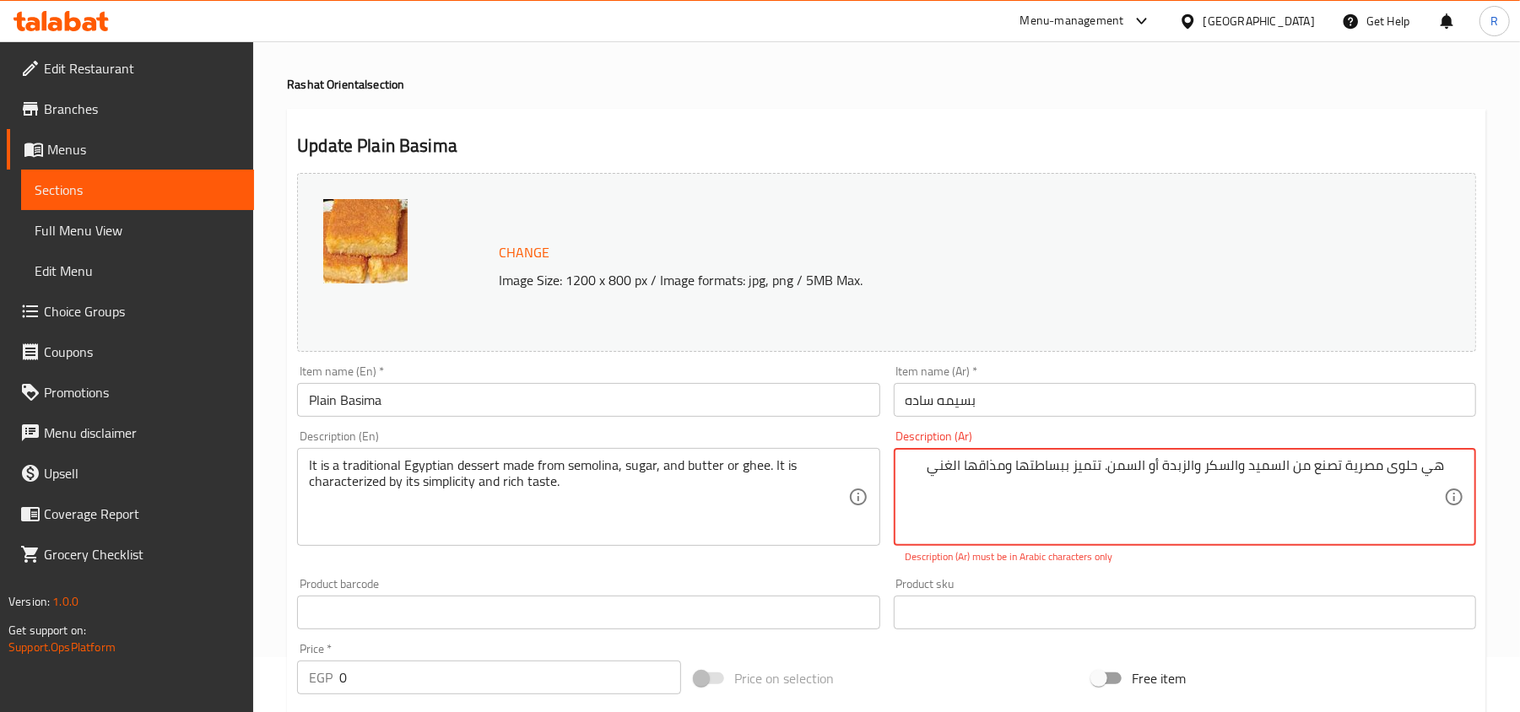
paste textarea "قلیدیة ت"
click at [1284, 470] on textarea "هي حلوى مصرية تقلیدیة تصنع من السمید والسكر والزبدة أو السمن. تتمیز ببساطتھا وم…" at bounding box center [1175, 498] width 539 height 80
click at [1293, 572] on div "Product sku Product sku" at bounding box center [1185, 603] width 596 height 65
click at [1301, 464] on textarea "هي حلوى مصرية تقلیدیة من السمید والسكر والزبدة أو السمن. تتمیز ببساطتھا ومذاقھا…" at bounding box center [1175, 498] width 539 height 80
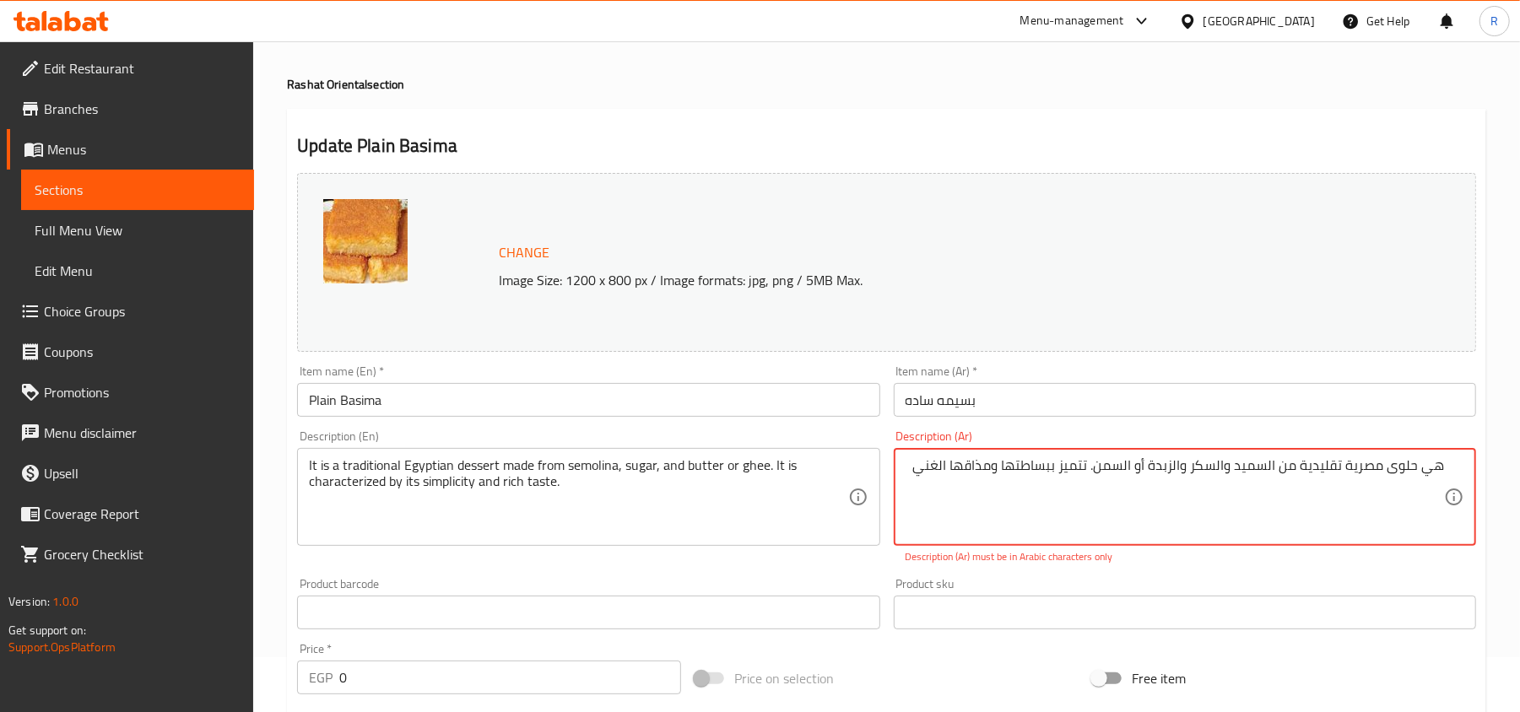
paste textarea "تصنع"
click at [1302, 582] on div "Product sku Product sku" at bounding box center [1185, 603] width 582 height 51
drag, startPoint x: 1267, startPoint y: 468, endPoint x: 906, endPoint y: 485, distance: 361.7
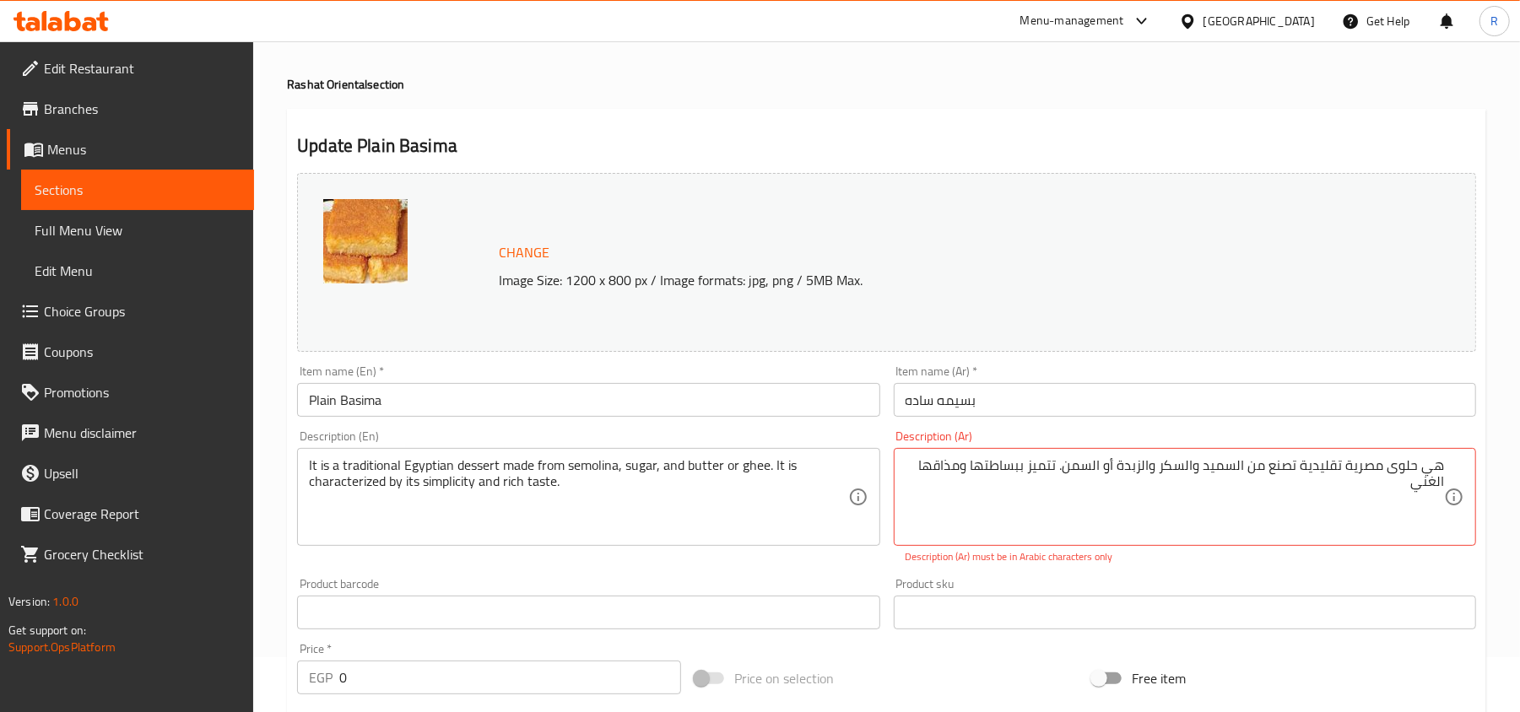
click at [1179, 469] on textarea "هي حلوى مصرية تقلیدیة تصنع من السمید والسكر والزبدة أو السمن. تتمیز ببساطتھا وم…" at bounding box center [1175, 498] width 539 height 80
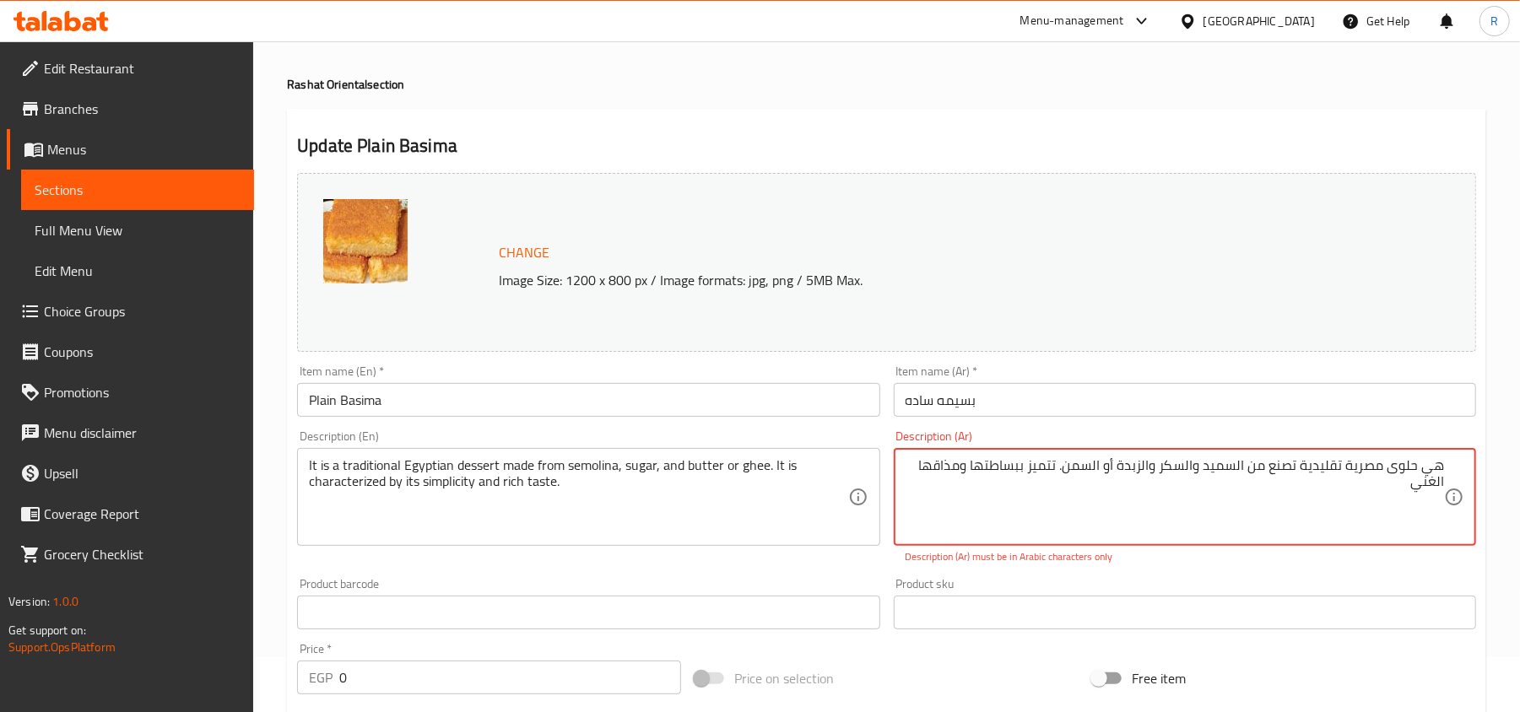
click at [1179, 469] on textarea "هي حلوى مصرية تقلیدیة تصنع من السمید والسكر والزبدة أو السمن. تتمیز ببساطتھا وم…" at bounding box center [1175, 498] width 539 height 80
click at [1261, 471] on textarea "هي حلوى مصرية تقلیدیة تصنع من السمید والسكر والزبدة أو السمن. تتمیز ببساطتھا وم…" at bounding box center [1175, 498] width 539 height 80
drag, startPoint x: 1267, startPoint y: 467, endPoint x: 1072, endPoint y: 522, distance: 202.6
click at [1072, 522] on textarea "هي حلوى مصرية تقلیدیة تصنع من السمید والسكر والزبدة أو السمن. تتمیز ببساطتھا وم…" at bounding box center [1175, 498] width 539 height 80
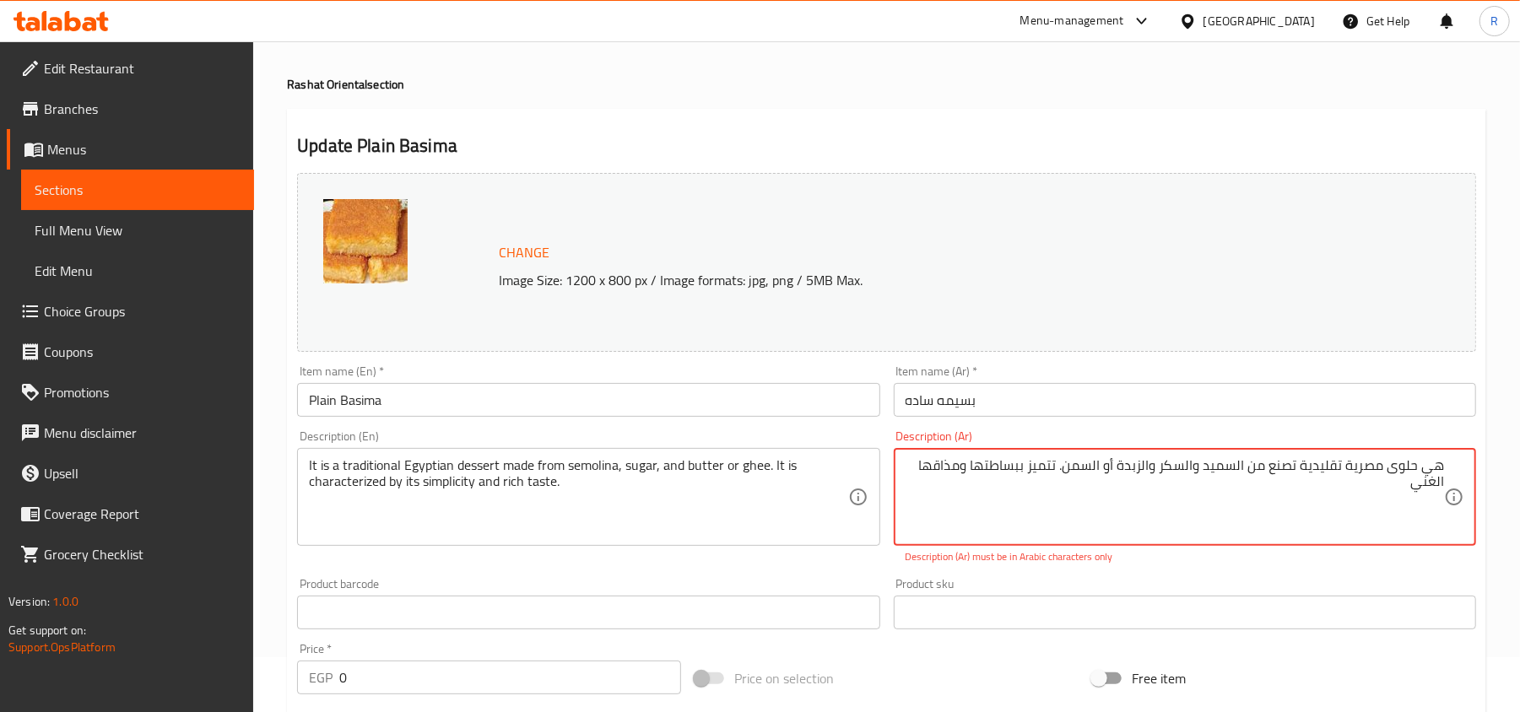
click at [1017, 504] on textarea "هي حلوى مصرية تقلیدیة تصنع من السمید والسكر والزبدة أو السمن. تتمیز ببساطتھا وم…" at bounding box center [1175, 498] width 539 height 80
drag, startPoint x: 1267, startPoint y: 470, endPoint x: 996, endPoint y: 527, distance: 276.8
click at [996, 527] on textarea "هي حلوى مصرية تقلیدیة تصنع من السمید والسكر والزبدة أو السمن. تتمیز ببساطتھا وم…" at bounding box center [1175, 498] width 539 height 80
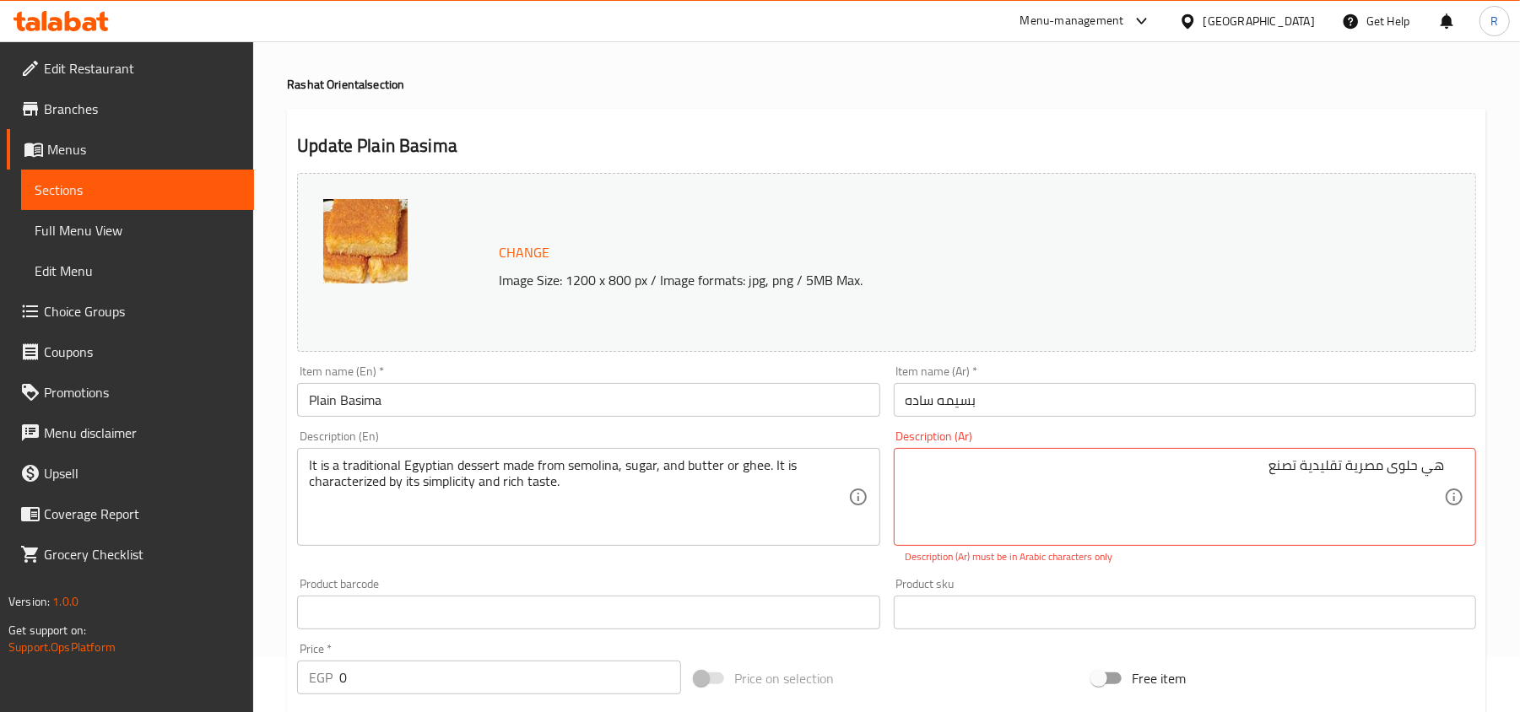
click at [1273, 578] on div "Product sku Product sku" at bounding box center [1185, 603] width 582 height 51
click at [1270, 575] on div "Product sku Product sku" at bounding box center [1185, 603] width 596 height 65
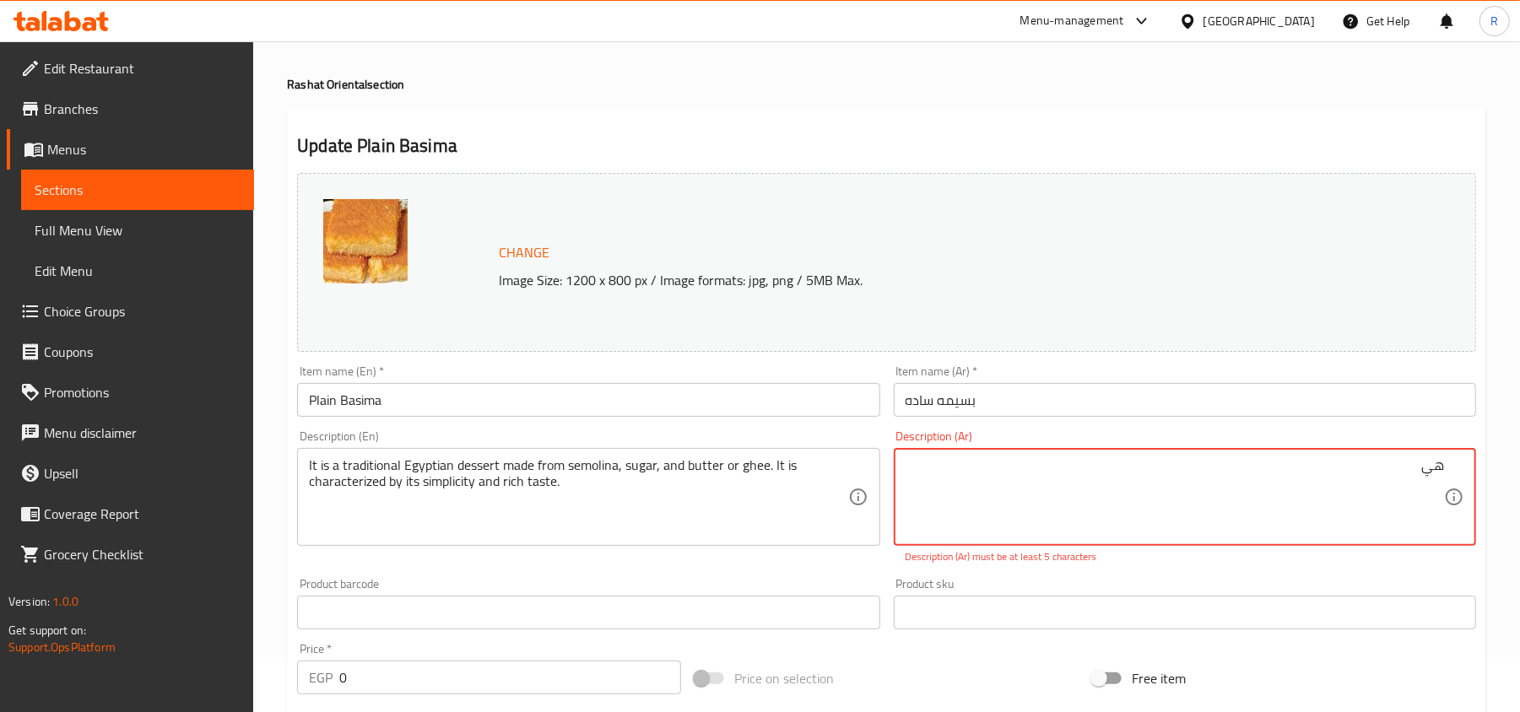
click at [1361, 569] on div "Description (Ar) هي Description (Ar) Description (Ar) must be at least 5 charac…" at bounding box center [1185, 498] width 596 height 148
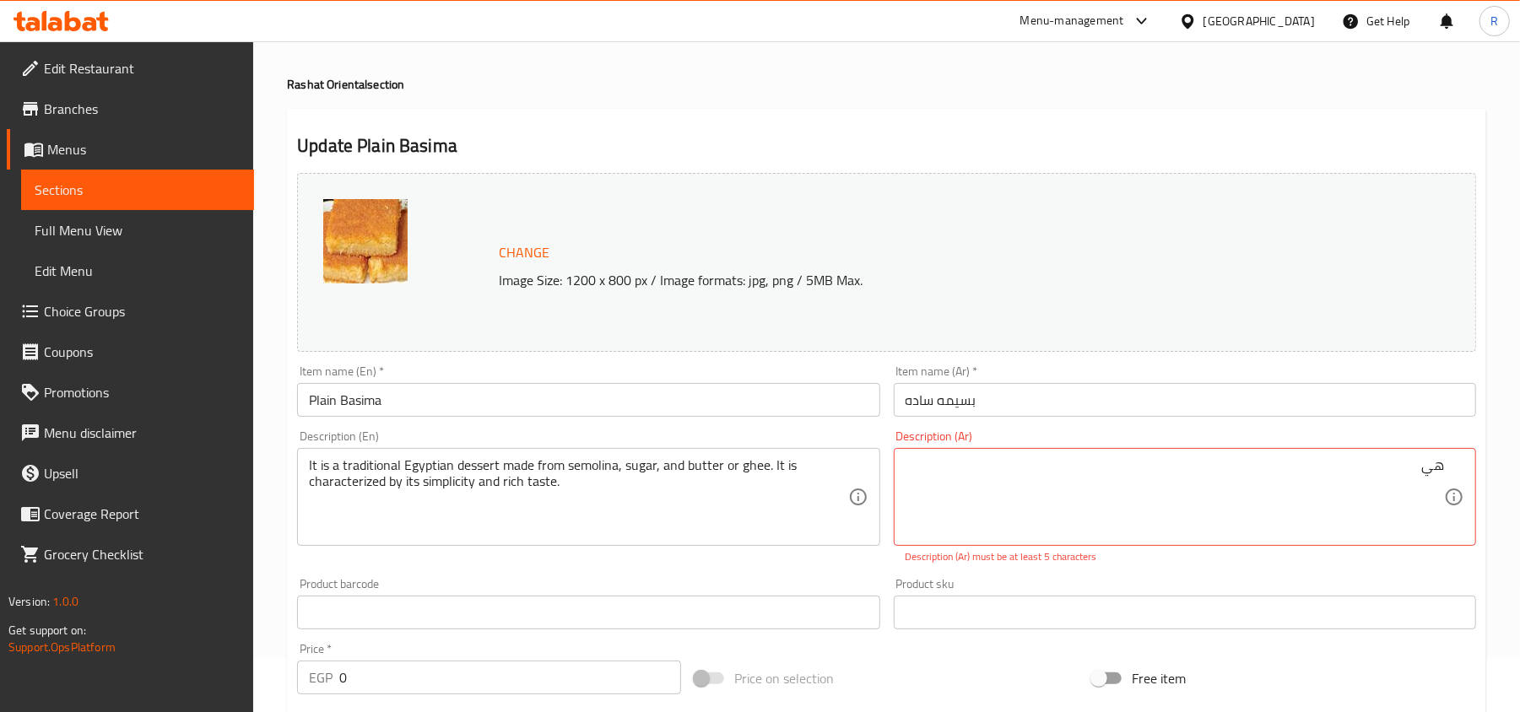
click at [1389, 574] on div "Product sku Product sku" at bounding box center [1185, 603] width 596 height 65
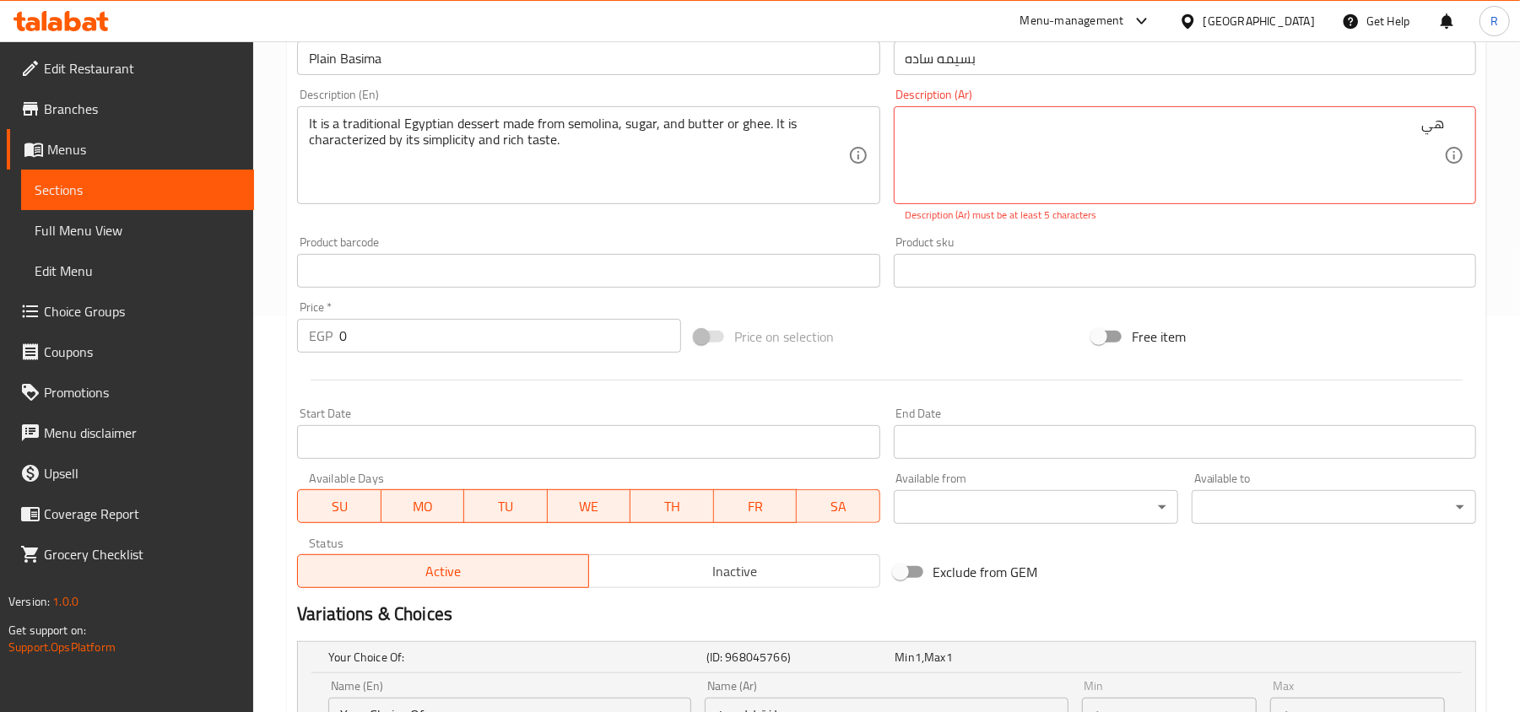
scroll to position [227, 0]
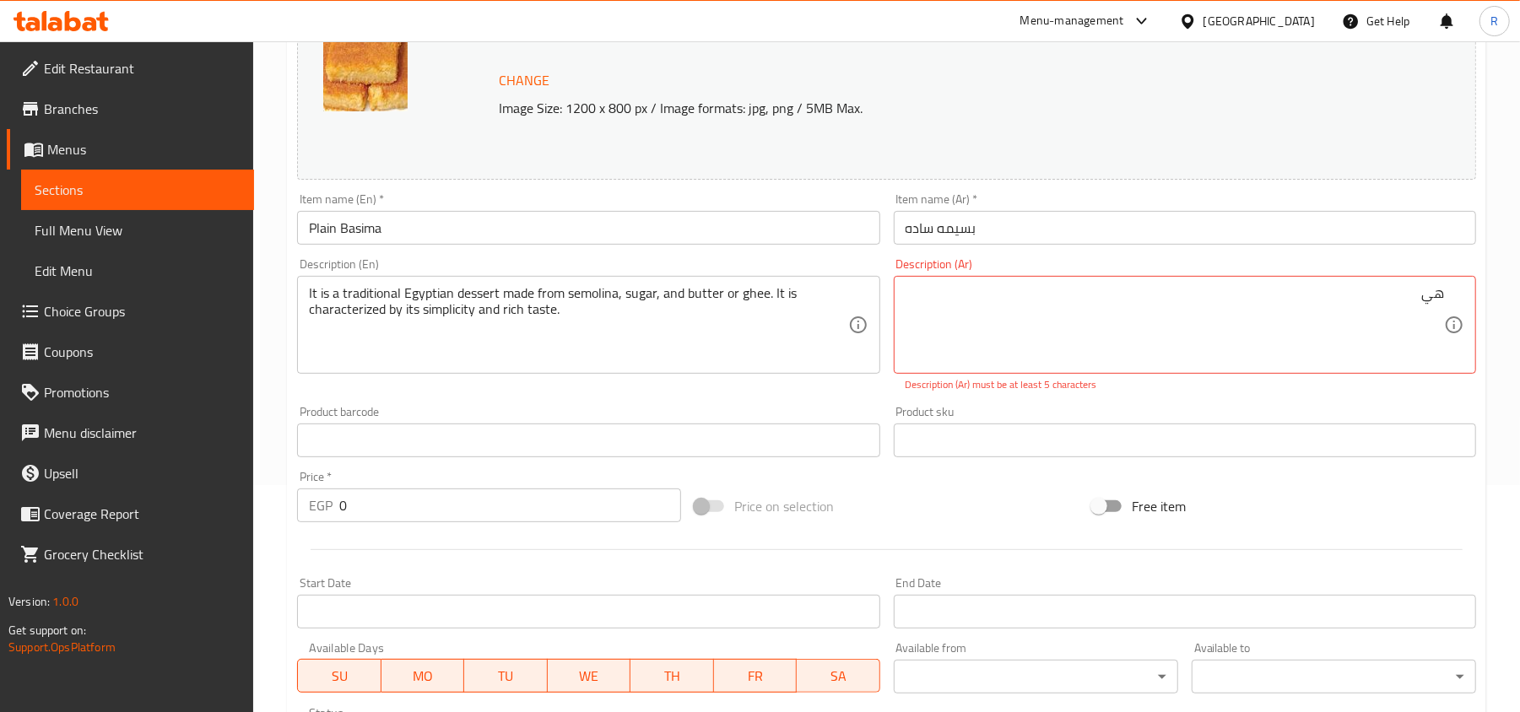
click at [1374, 281] on div "هي Description (Ar)" at bounding box center [1185, 325] width 582 height 98
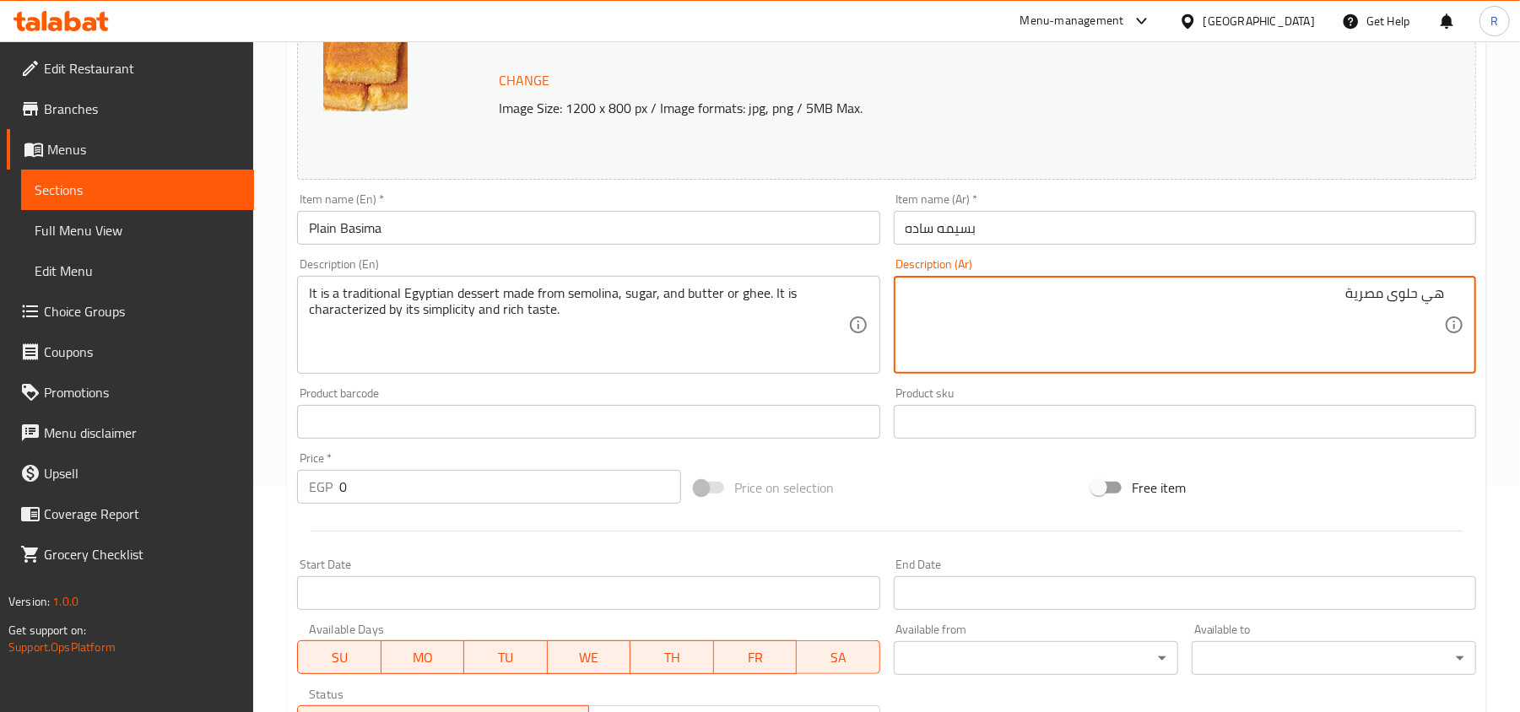
click at [1155, 316] on textarea "هي حلوى مصرية" at bounding box center [1175, 325] width 539 height 80
click at [1010, 328] on textarea "هي حلوى مصرية تقليدية تصنع من سميد، سكر، و زبدة او سمنة" at bounding box center [1175, 325] width 539 height 80
click at [998, 325] on textarea "هي حلوى مصرية تقليدية تصنع من سميد، سكر، و زبدة او سمنة تتميز" at bounding box center [1175, 325] width 539 height 80
type textarea "هي حلوى مصرية تقليدية تصنع من سميد، سكر، و زبدة او سمنة تتميز ببساطتها و مذاقها…"
click at [937, 486] on div "Price on selection" at bounding box center [887, 488] width 398 height 46
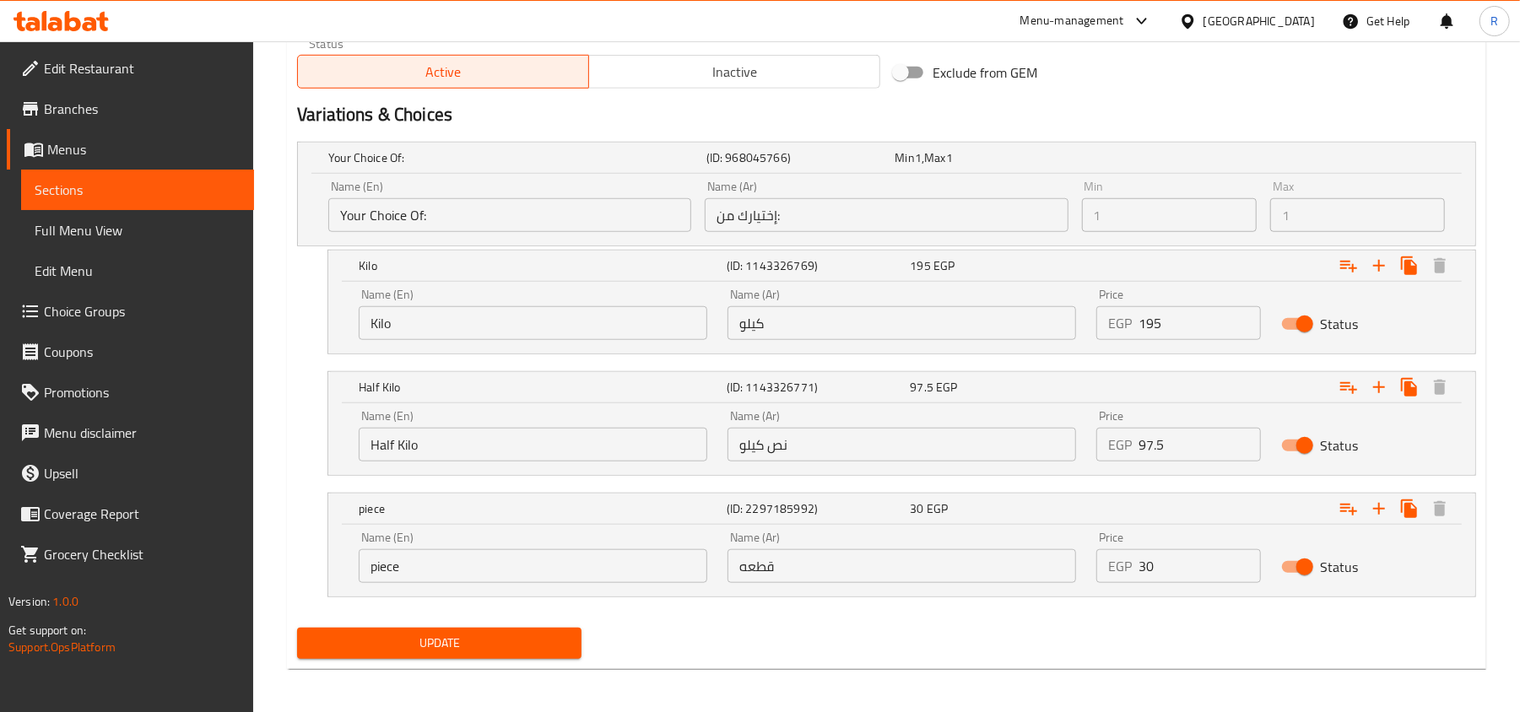
scroll to position [885, 0]
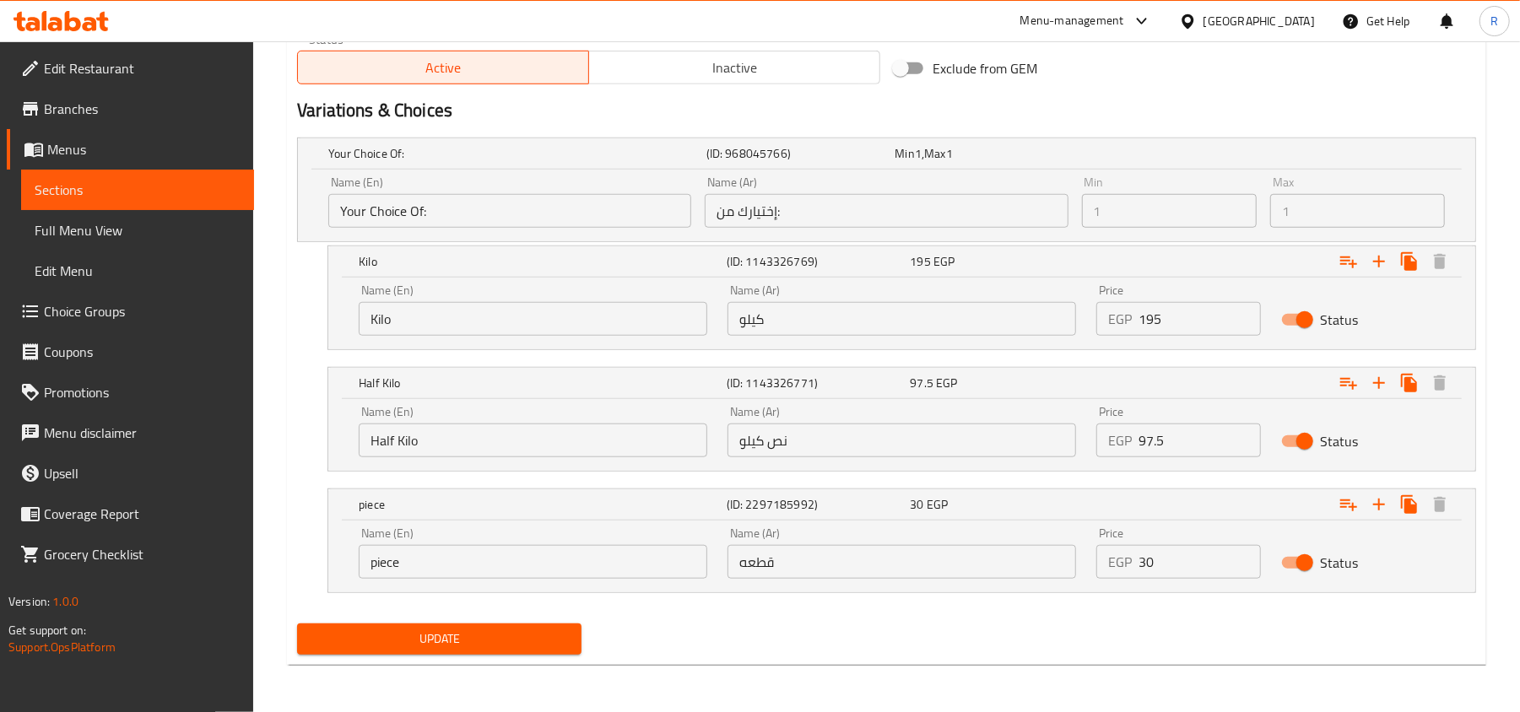
click at [479, 630] on span "Update" at bounding box center [439, 639] width 257 height 21
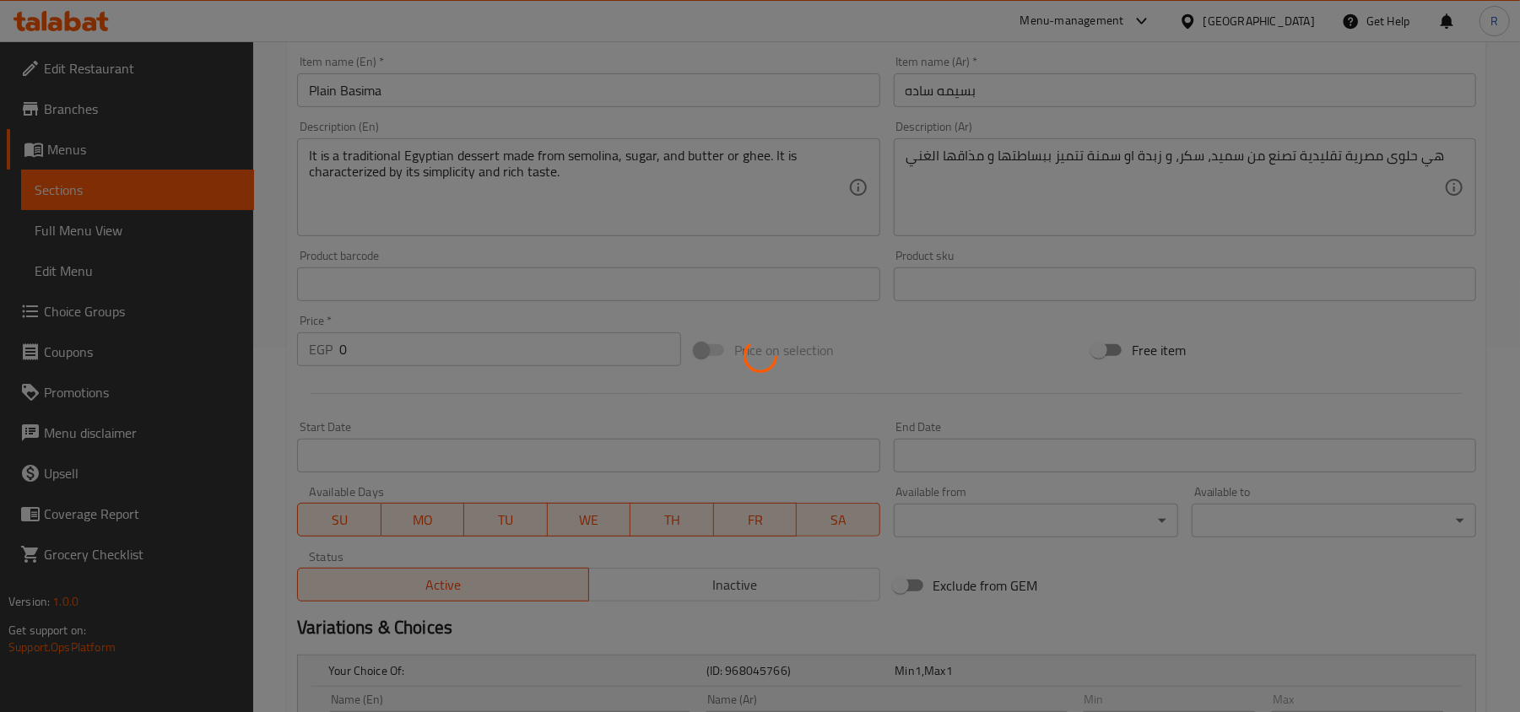
scroll to position [322, 0]
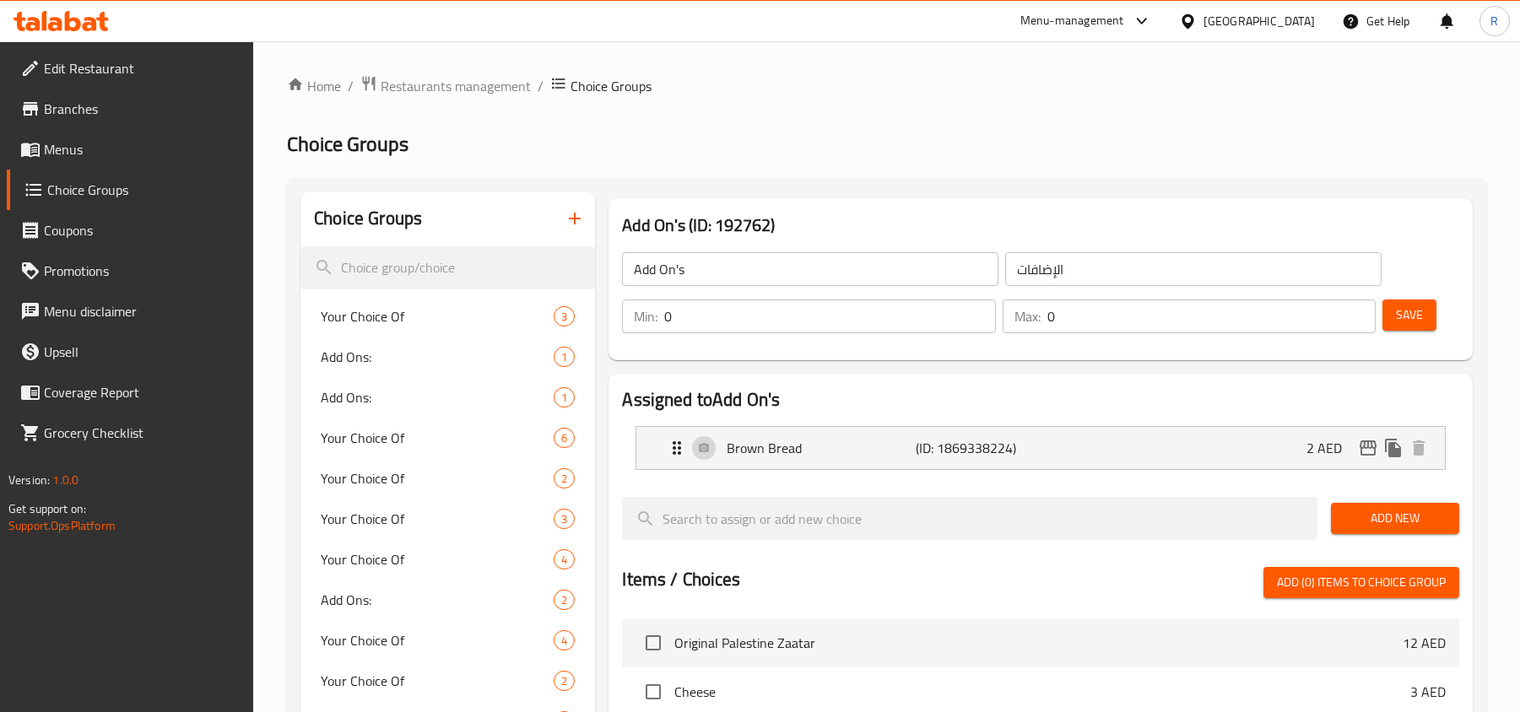
scroll to position [112, 0]
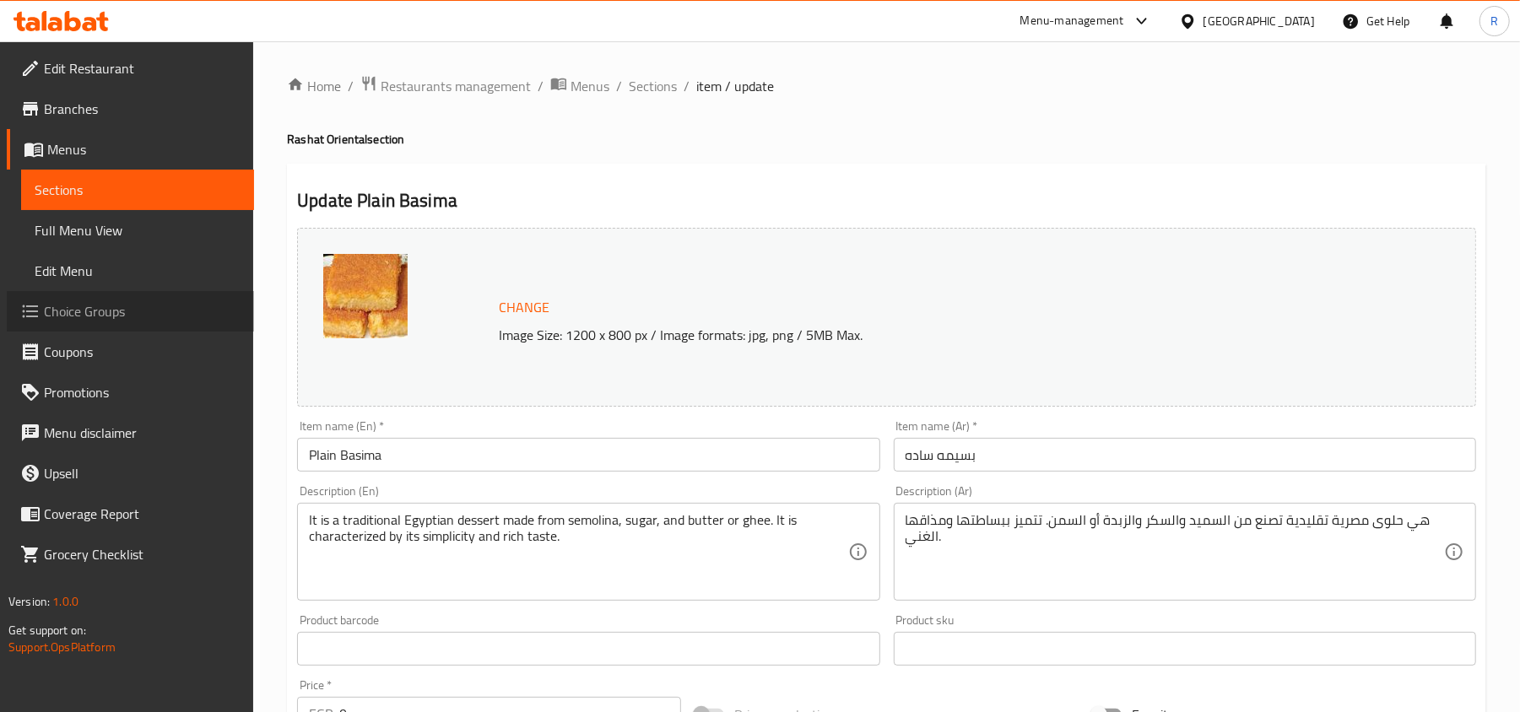
click at [84, 319] on span "Choice Groups" at bounding box center [142, 311] width 197 height 20
